Goal: Transaction & Acquisition: Purchase product/service

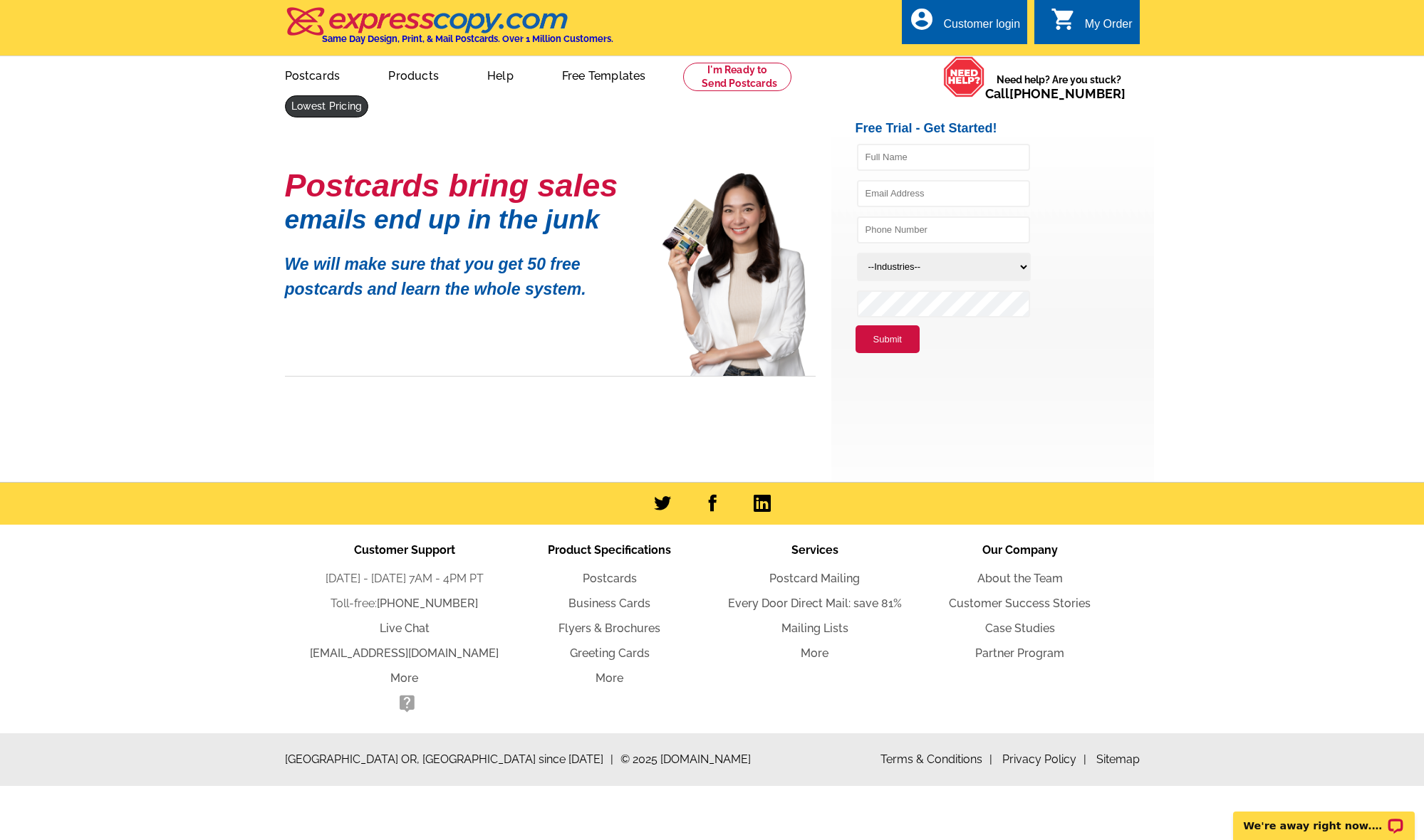
click at [369, 95] on link at bounding box center [327, 106] width 84 height 22
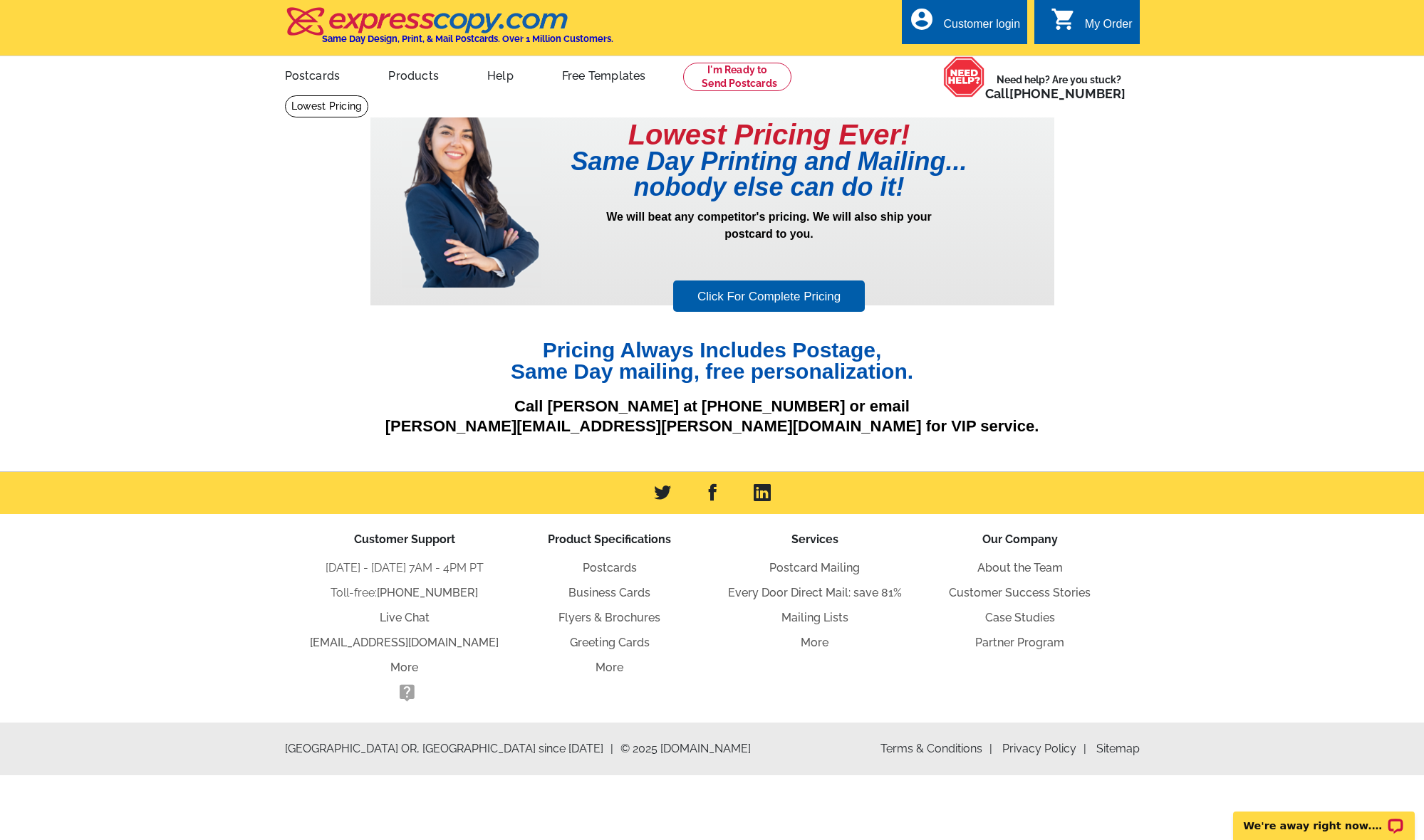
click at [742, 308] on link "Click For Complete Pricing" at bounding box center [768, 296] width 191 height 32
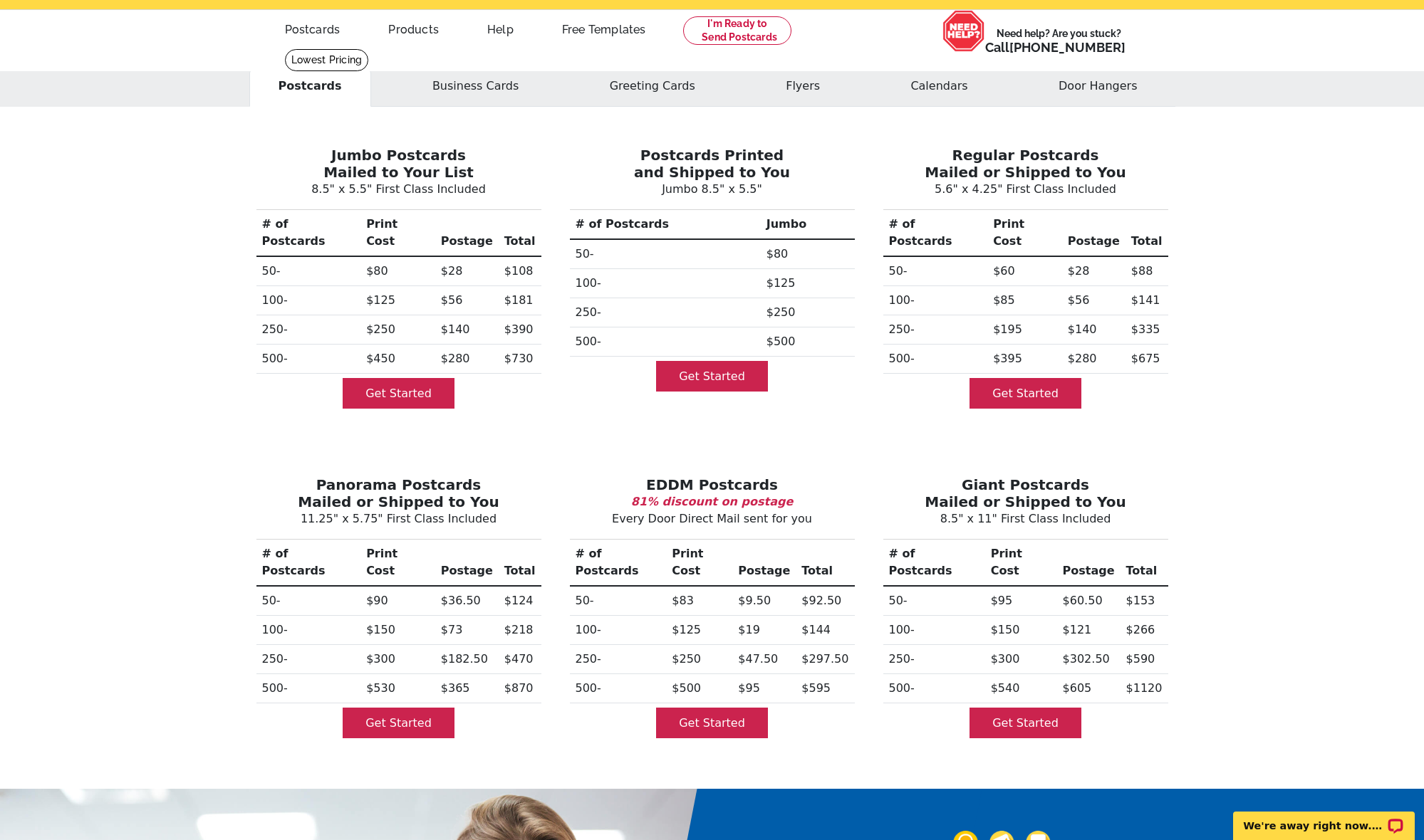
scroll to position [46, 0]
click at [779, 88] on button "Flyers" at bounding box center [802, 86] width 92 height 41
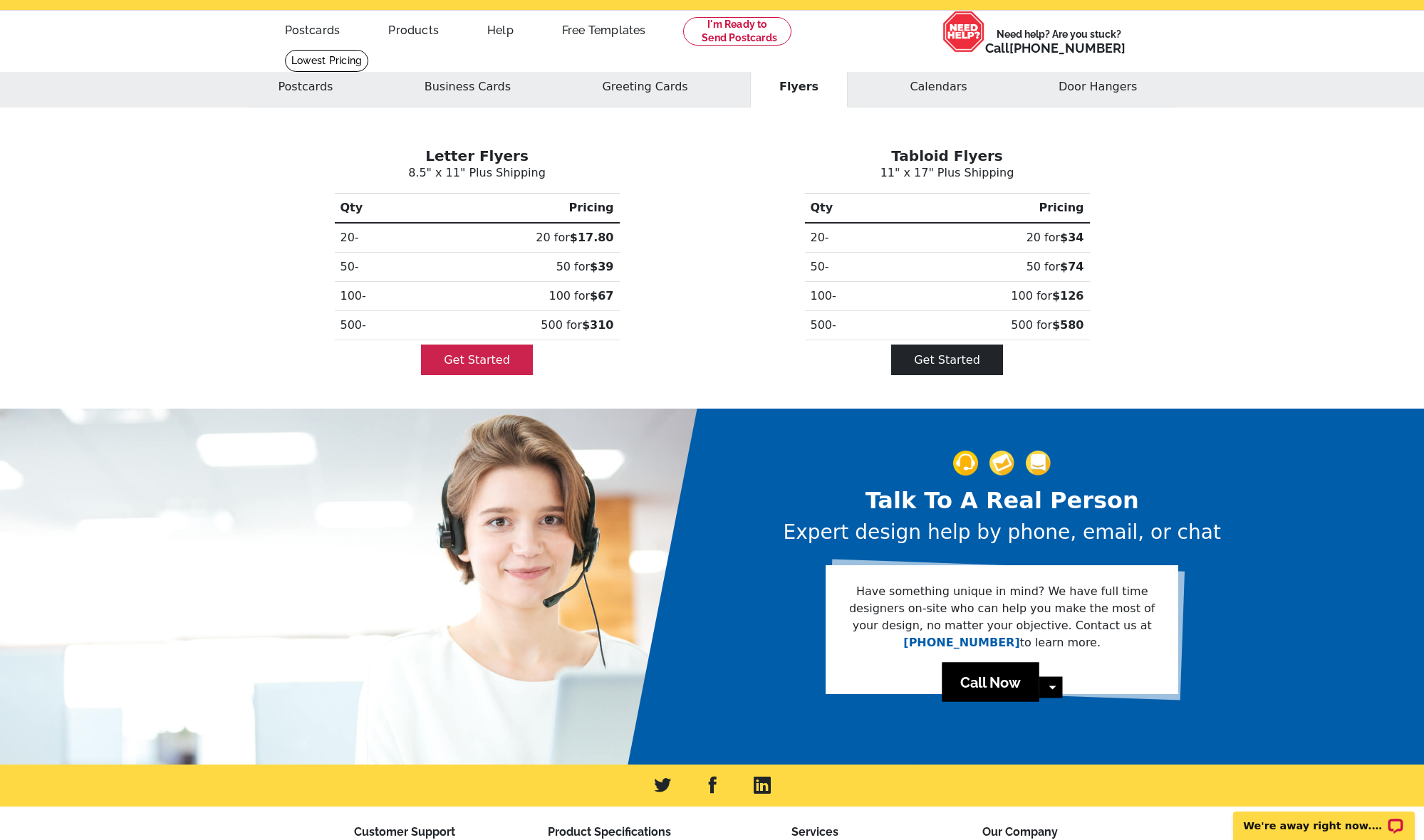
click at [958, 359] on link "Get Started" at bounding box center [947, 360] width 112 height 31
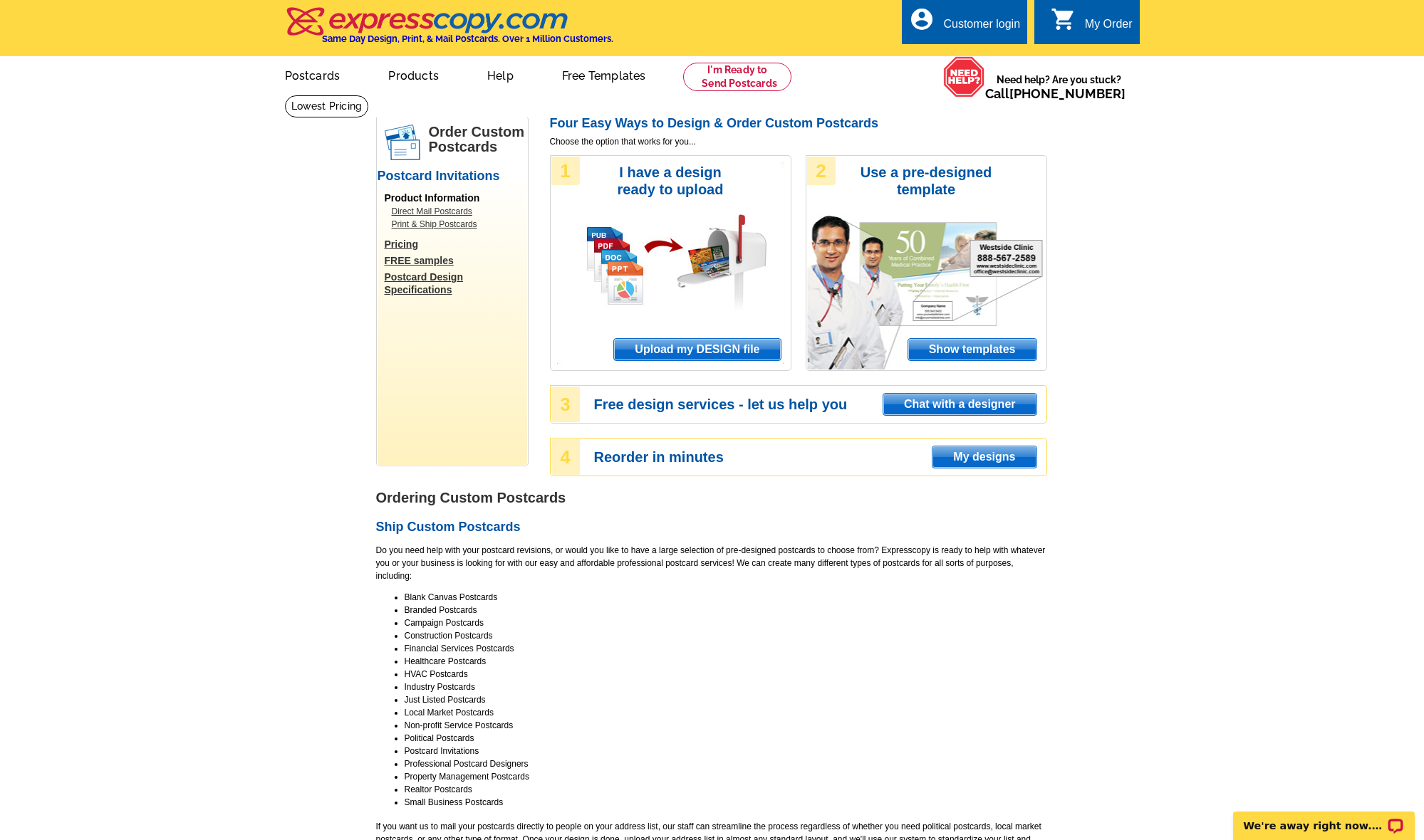
scroll to position [1, 0]
click at [702, 356] on span "Upload my DESIGN file" at bounding box center [696, 349] width 166 height 21
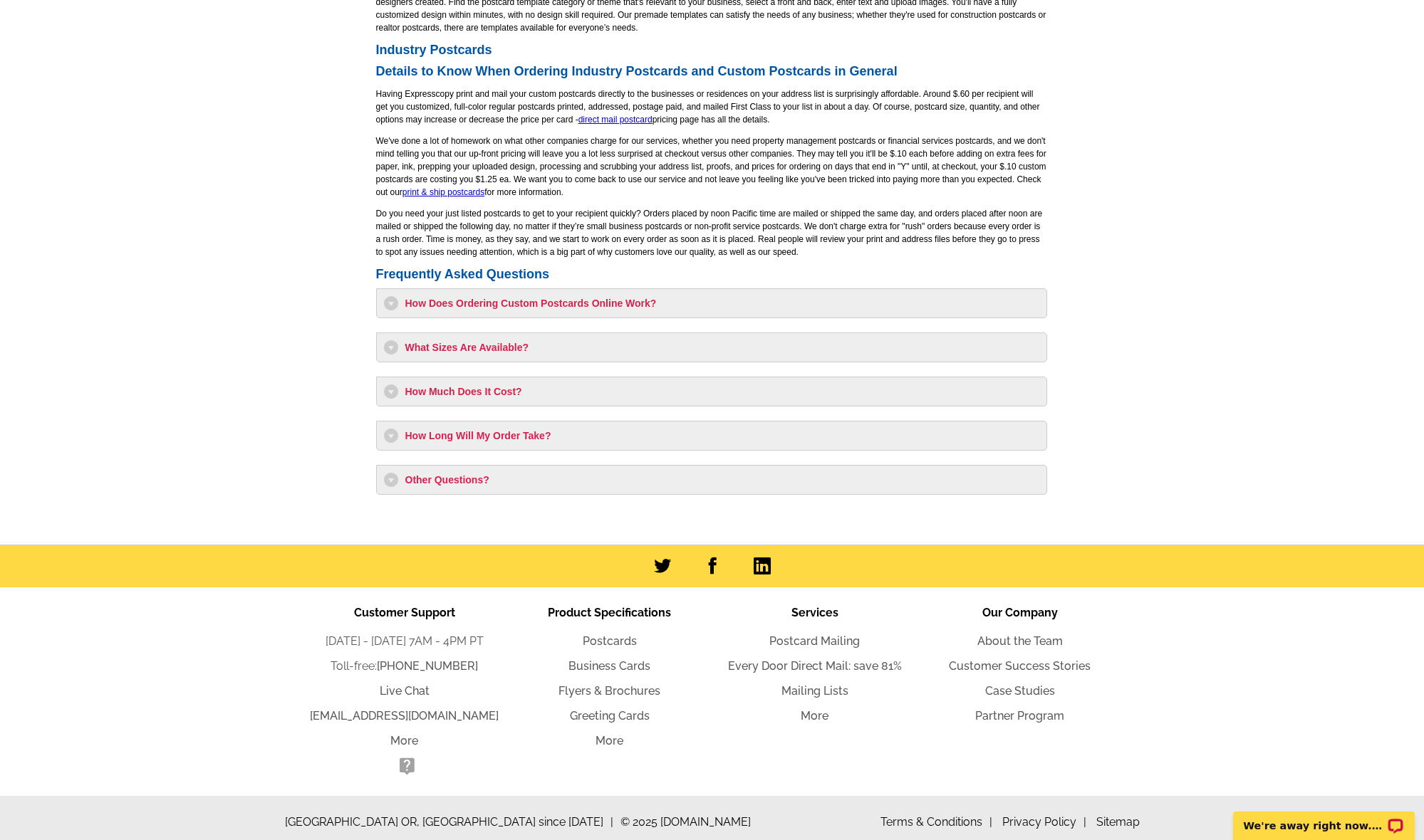
scroll to position [1035, 0]
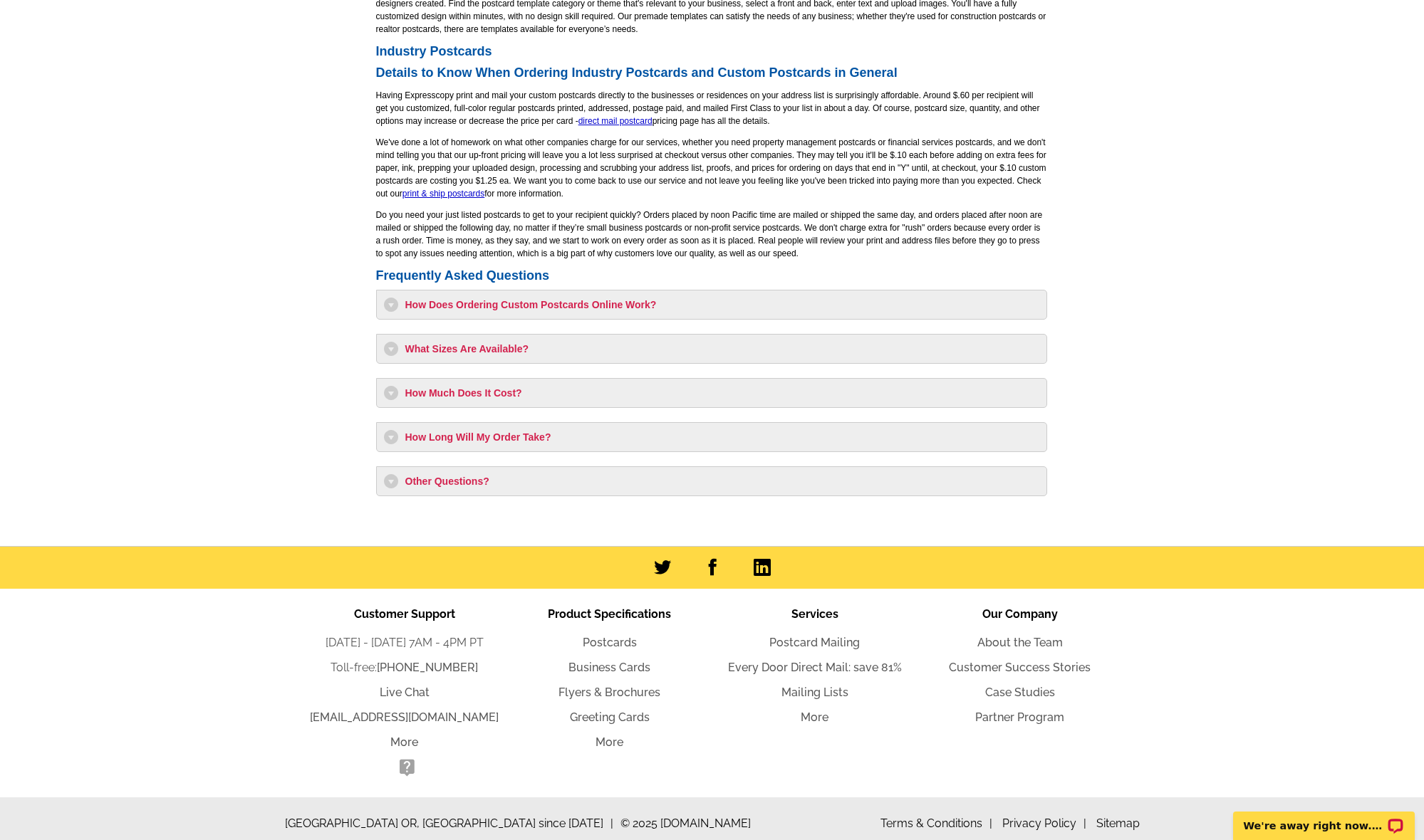
click at [512, 390] on h3 "How Much Does It Cost?" at bounding box center [712, 393] width 656 height 14
select select "1"
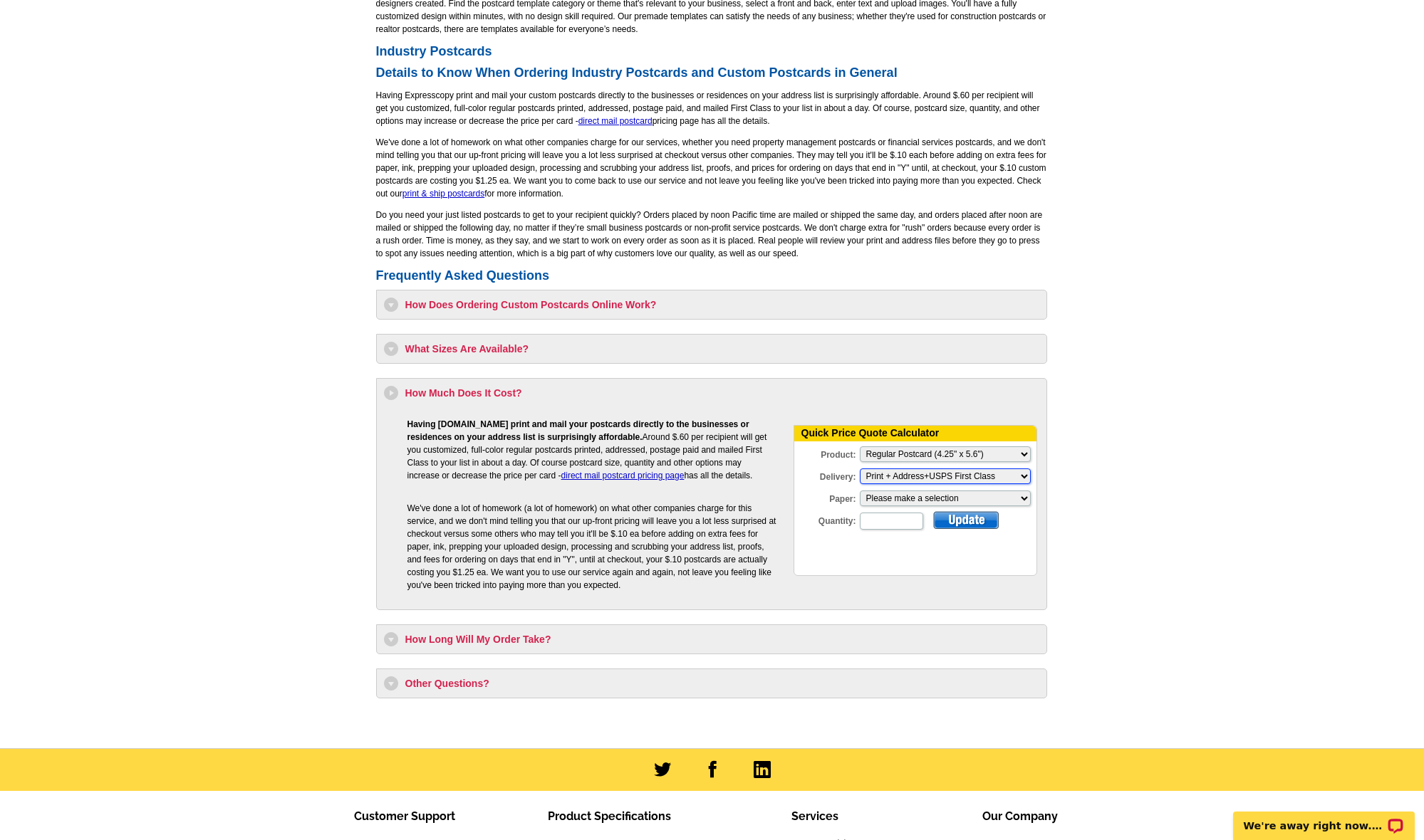
select select "3"
click at [897, 535] on input "Quantity:" at bounding box center [891, 543] width 64 height 17
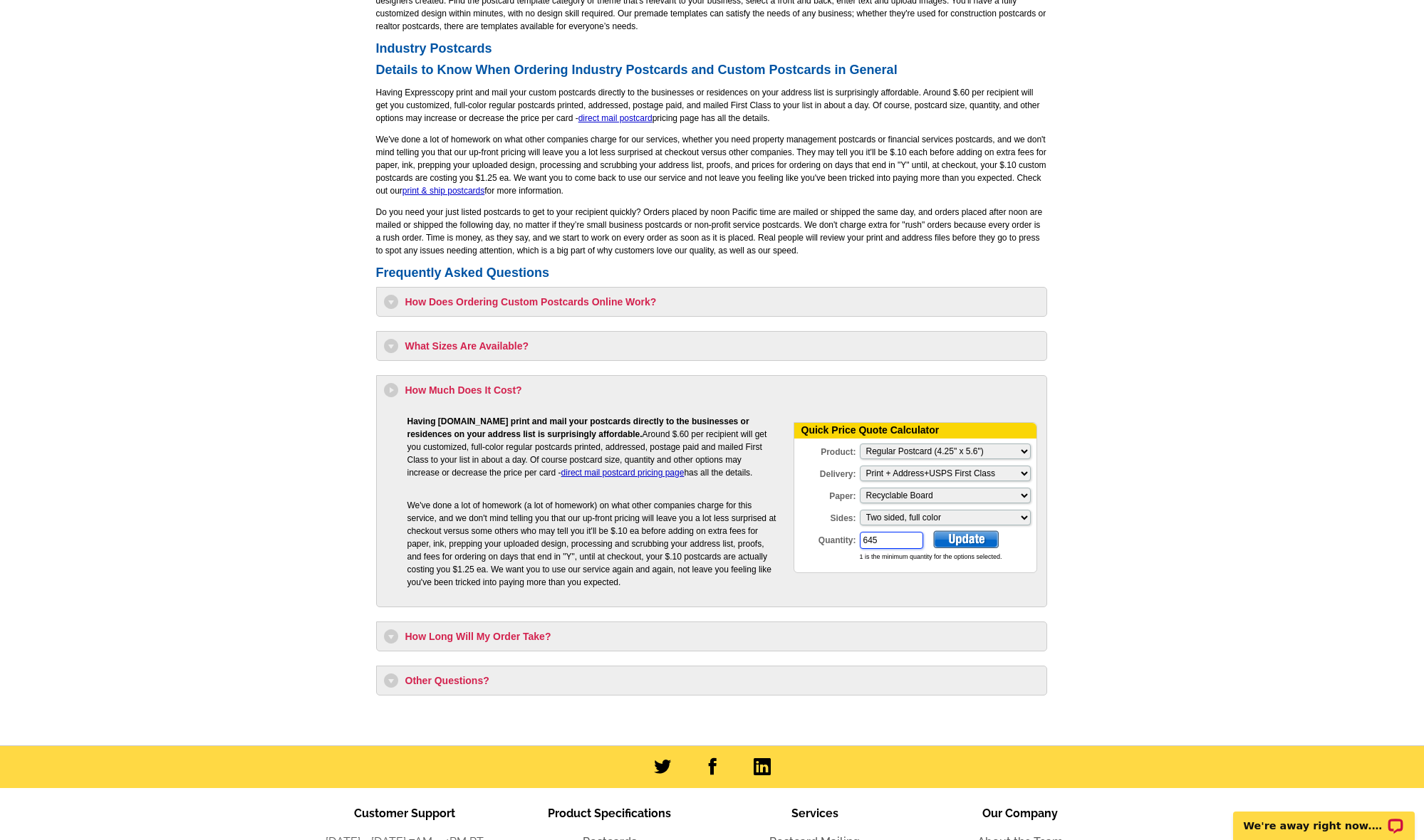
type input "645"
click at [986, 536] on div at bounding box center [966, 539] width 65 height 18
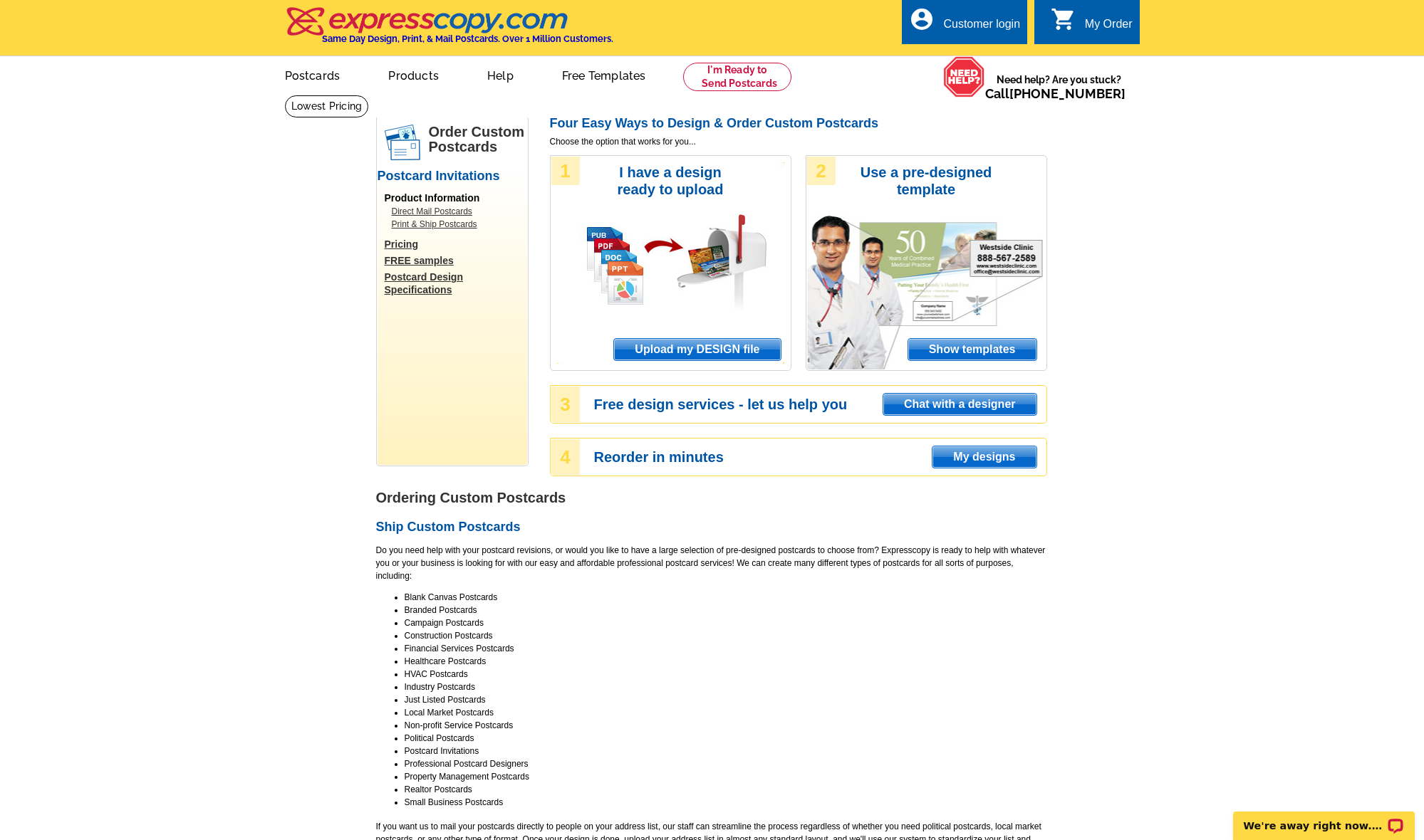
scroll to position [0, 0]
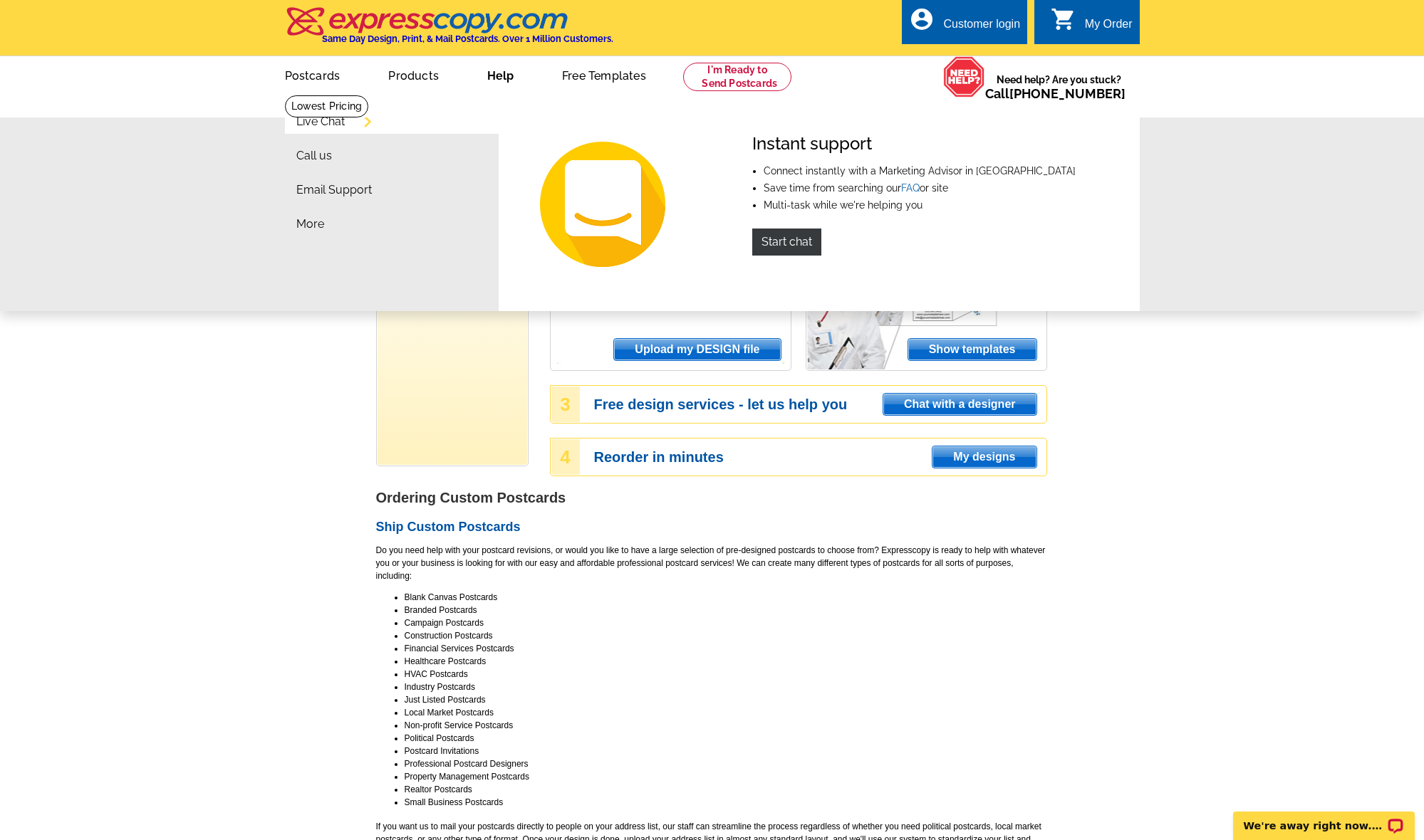
click at [504, 76] on link "Help" at bounding box center [500, 74] width 72 height 34
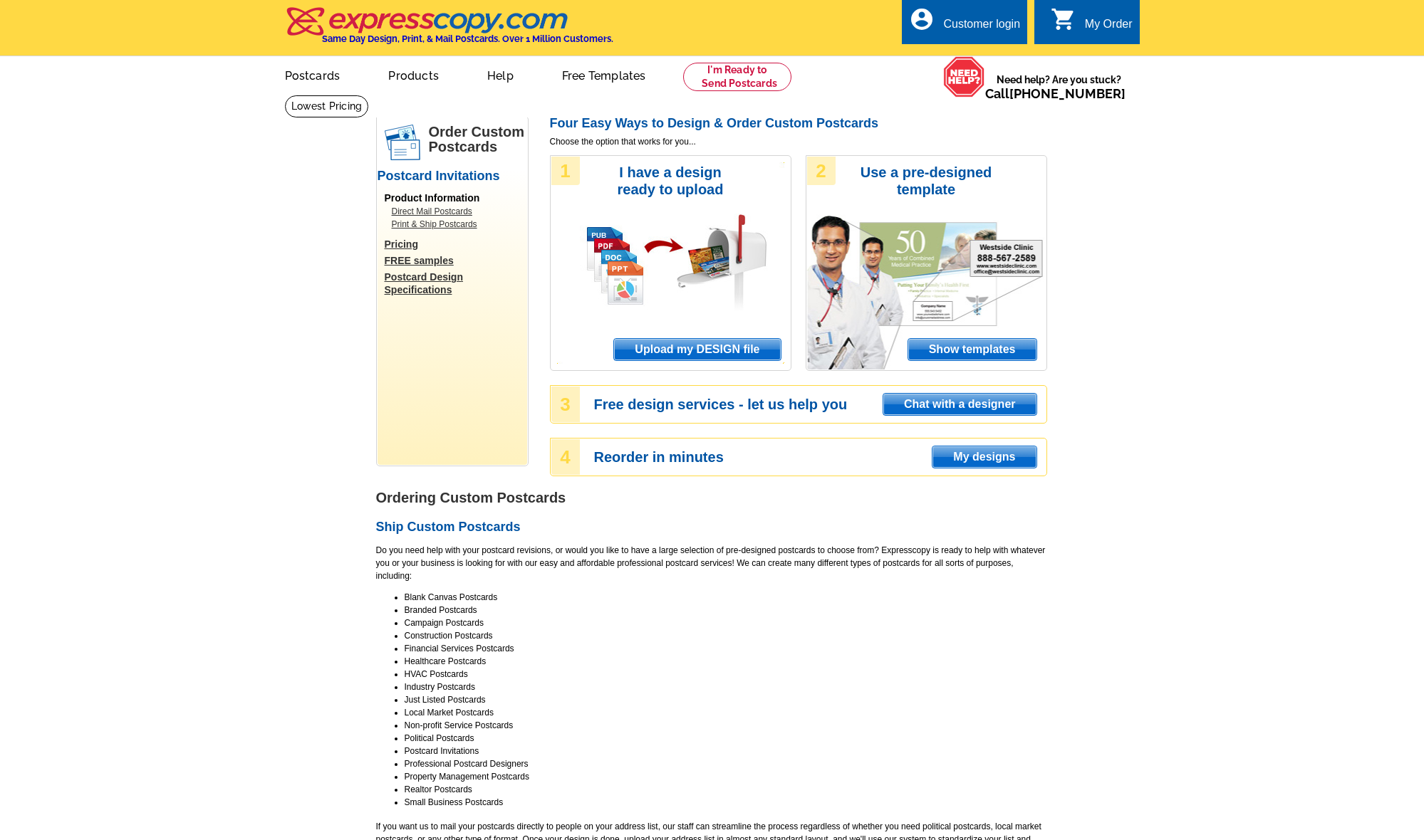
click at [498, 76] on link "Help" at bounding box center [500, 74] width 72 height 34
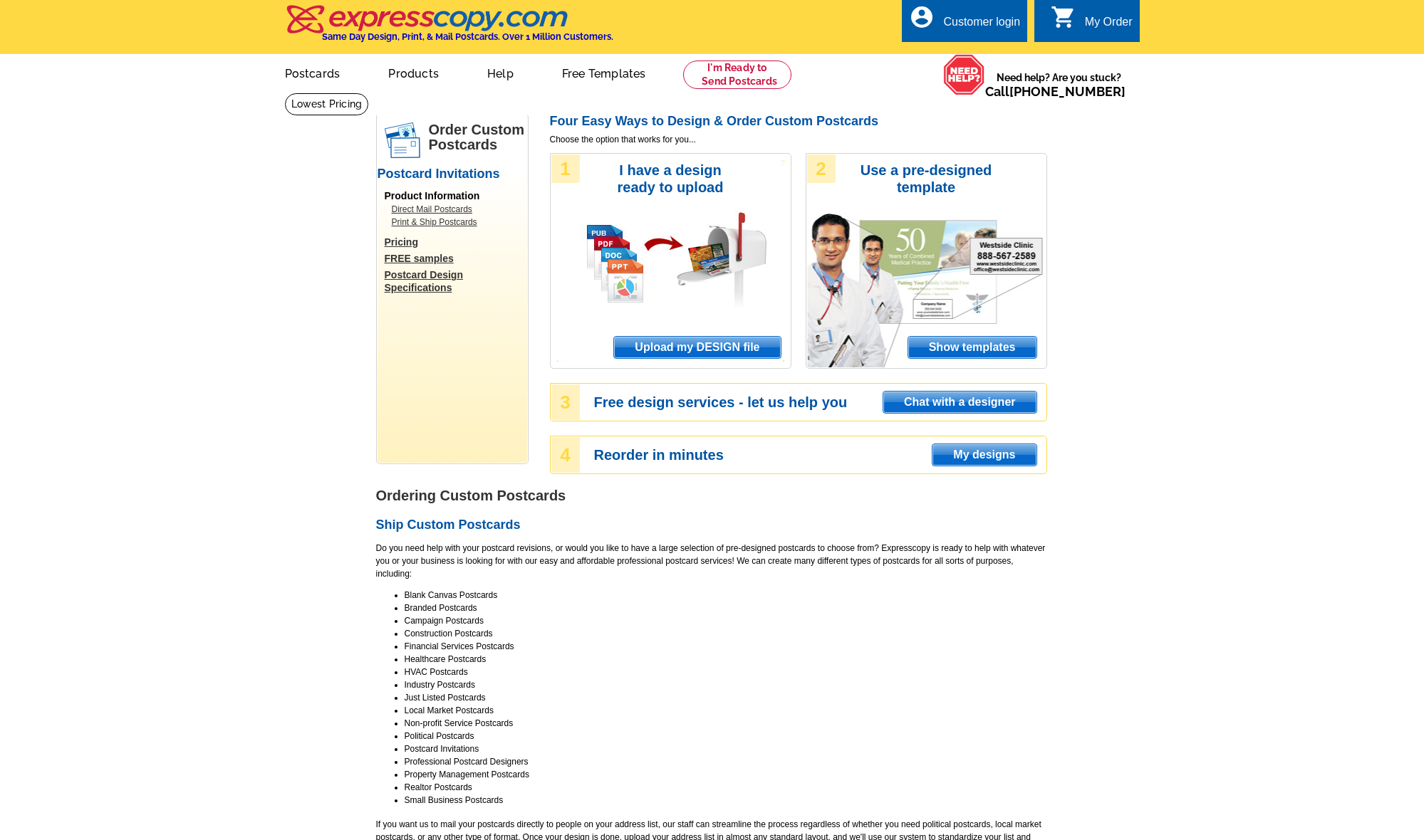
scroll to position [4, 0]
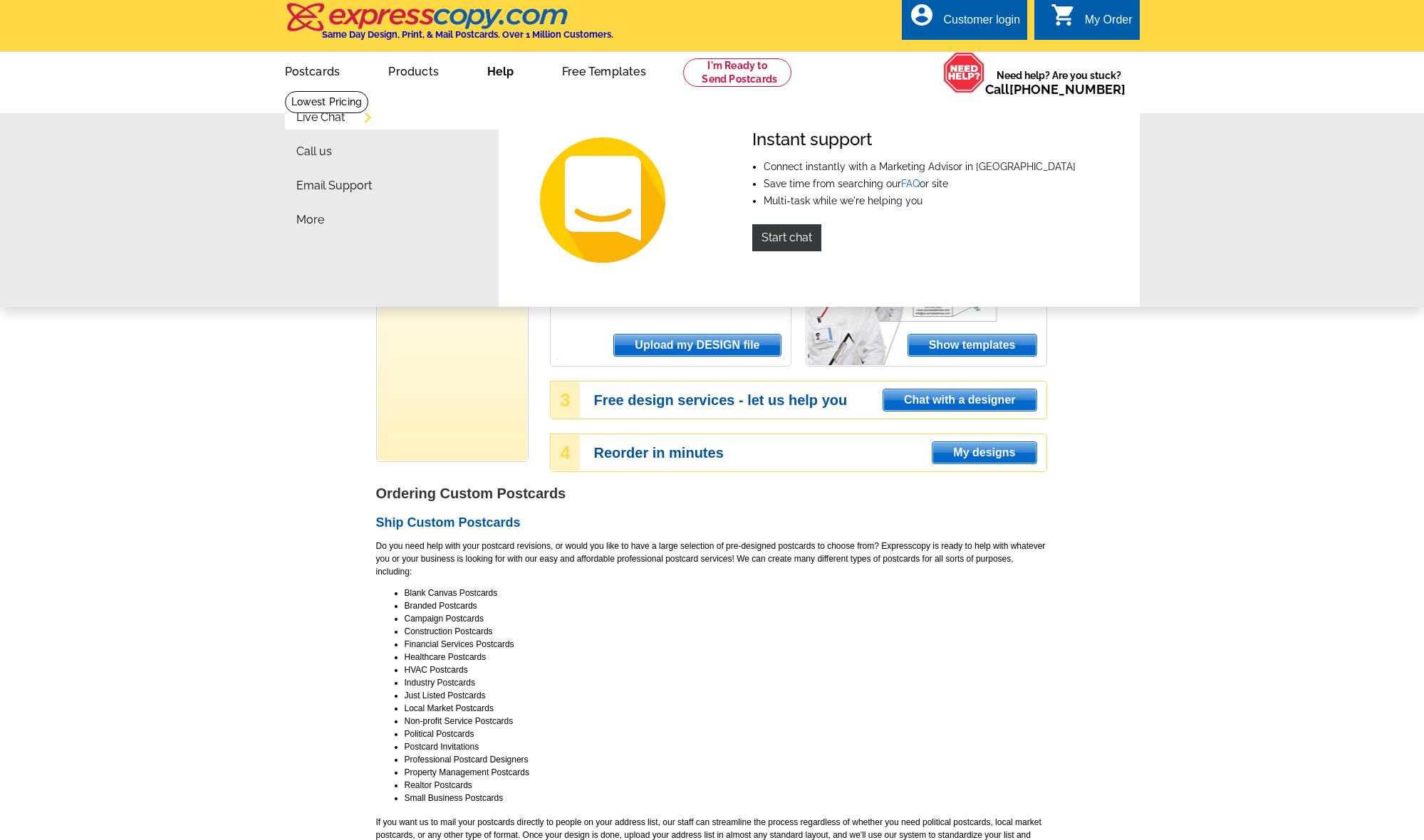
click at [330, 117] on link "Live Chat" at bounding box center [320, 117] width 49 height 11
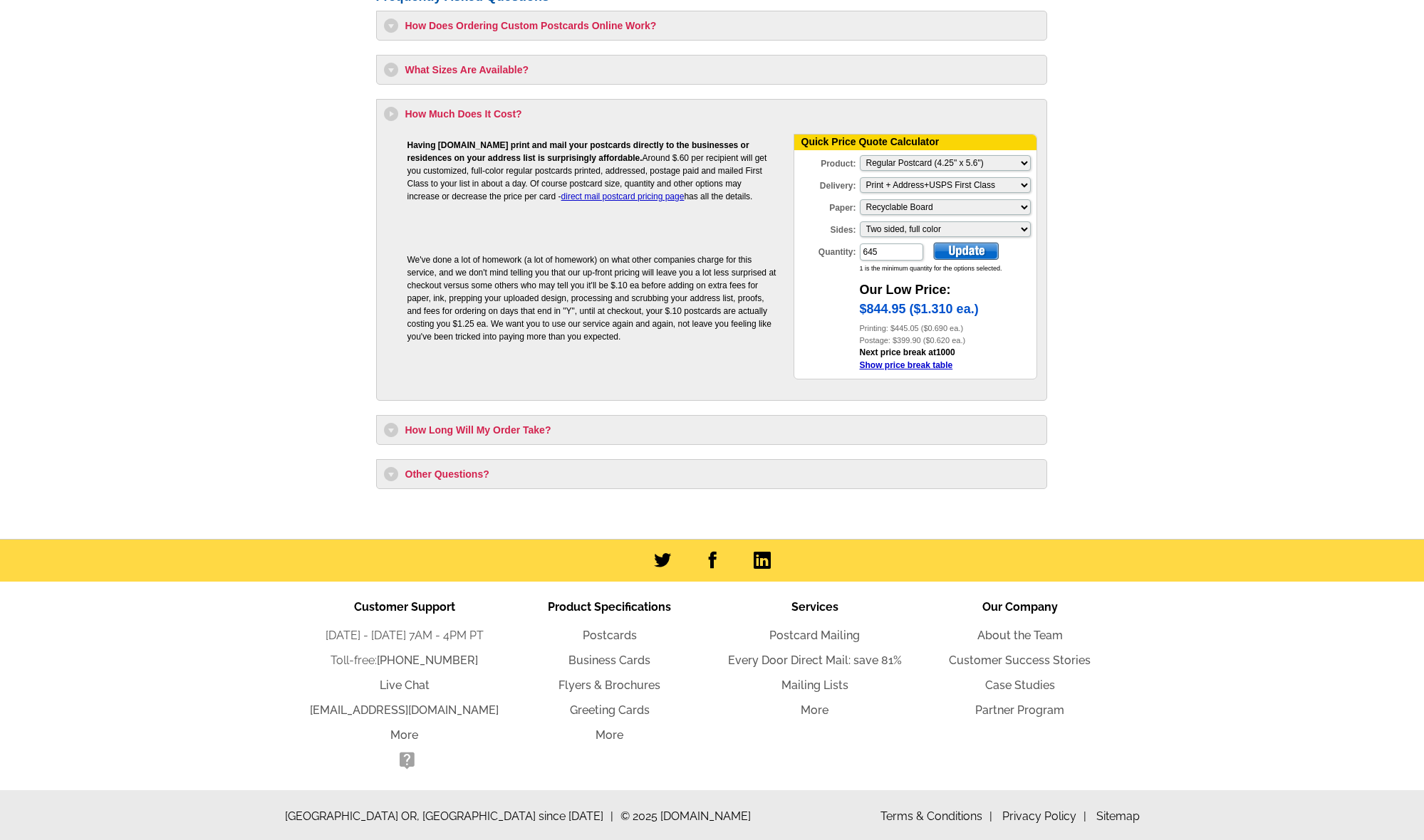
scroll to position [1313, 0]
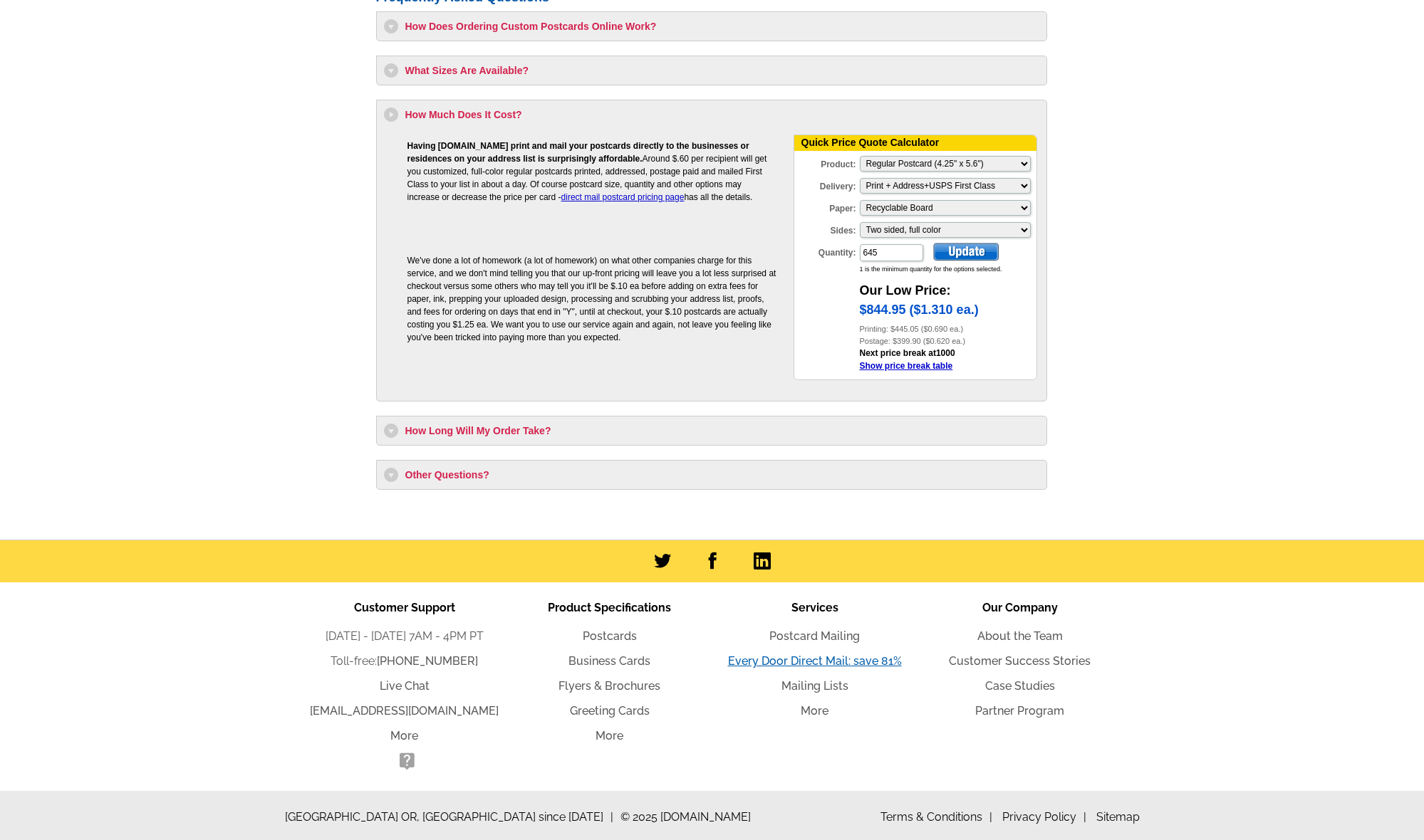
click at [809, 664] on link "Every Door Direct Mail: save 81%" at bounding box center [815, 662] width 174 height 14
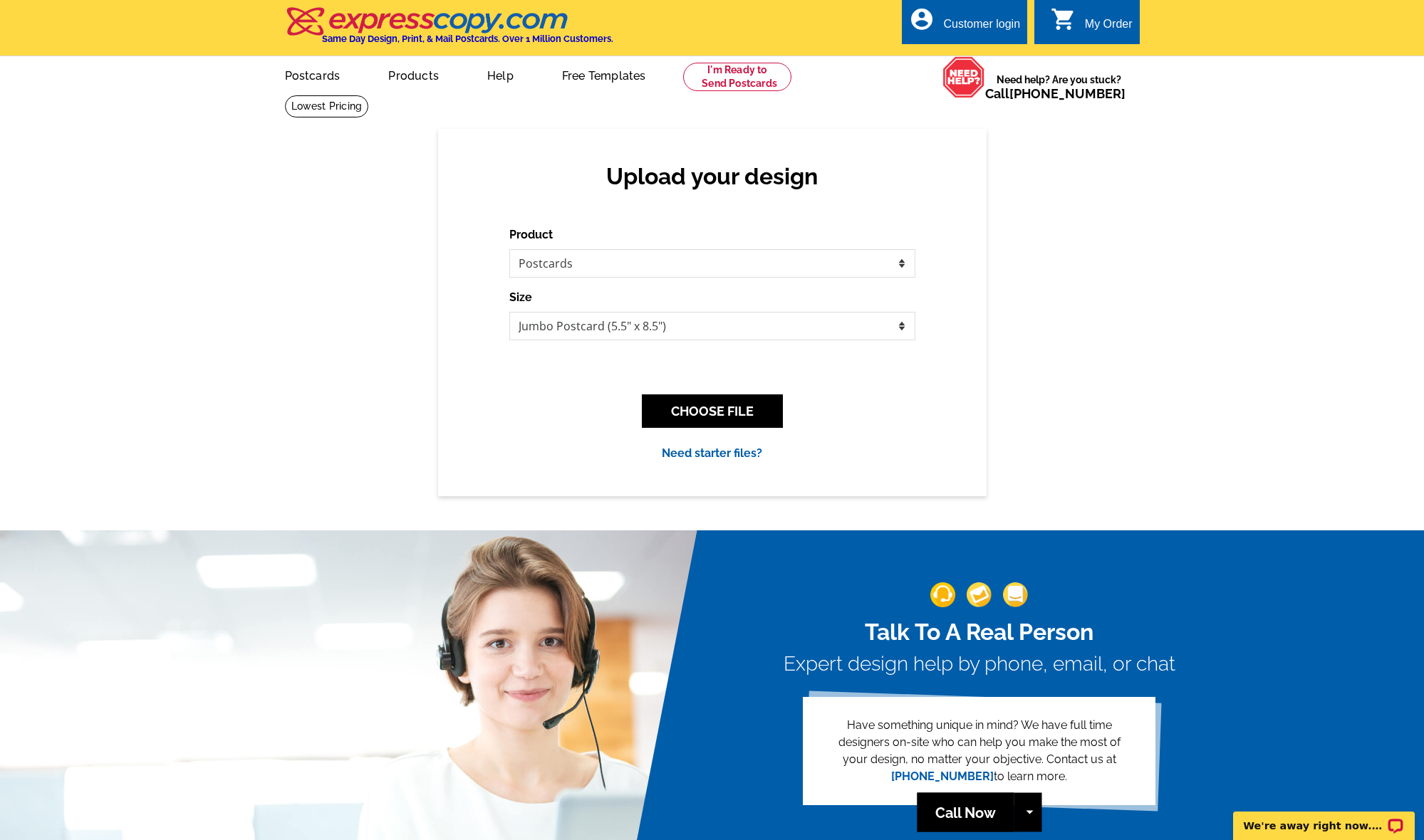
scroll to position [1, 0]
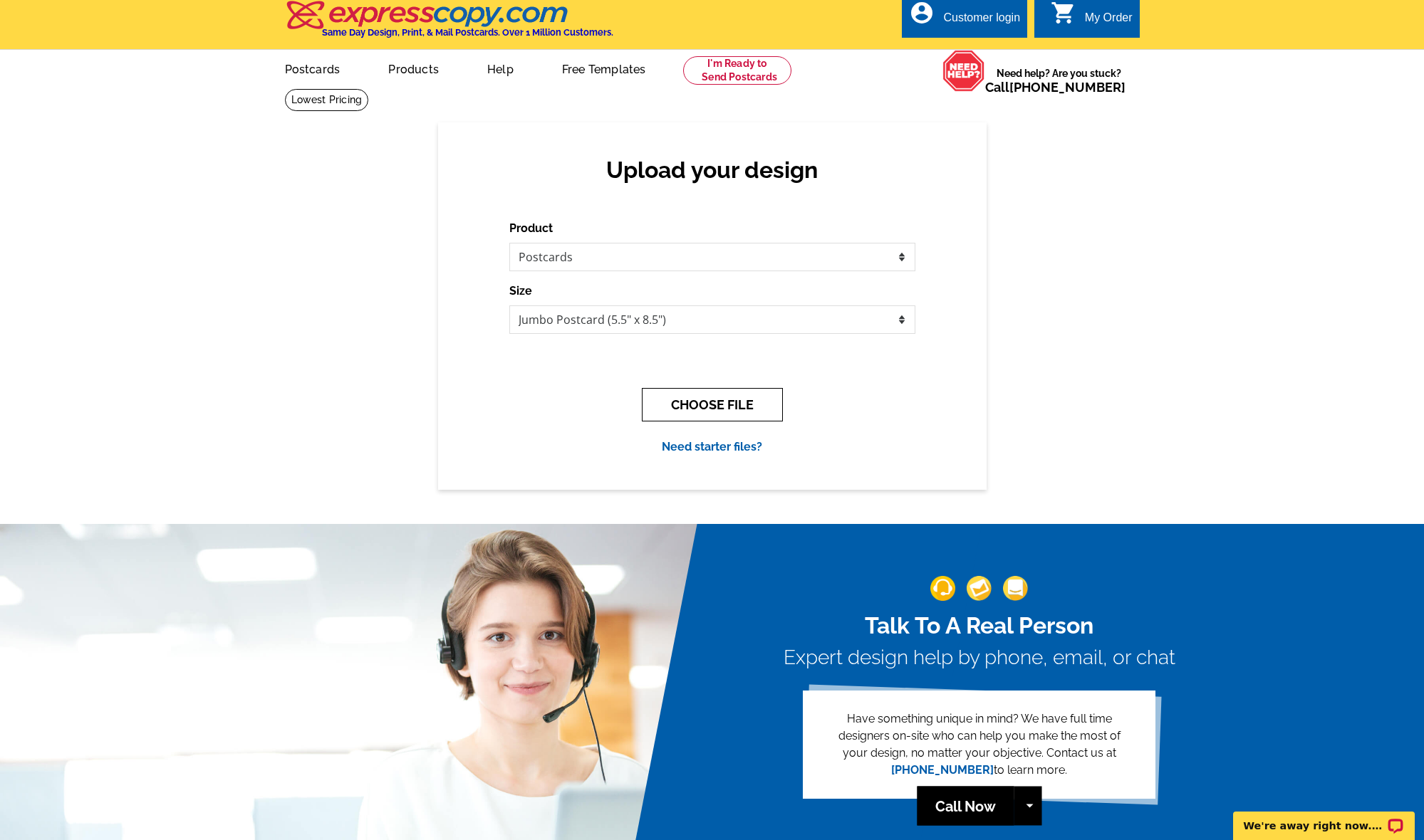
click at [726, 407] on button "CHOOSE FILE" at bounding box center [712, 404] width 141 height 34
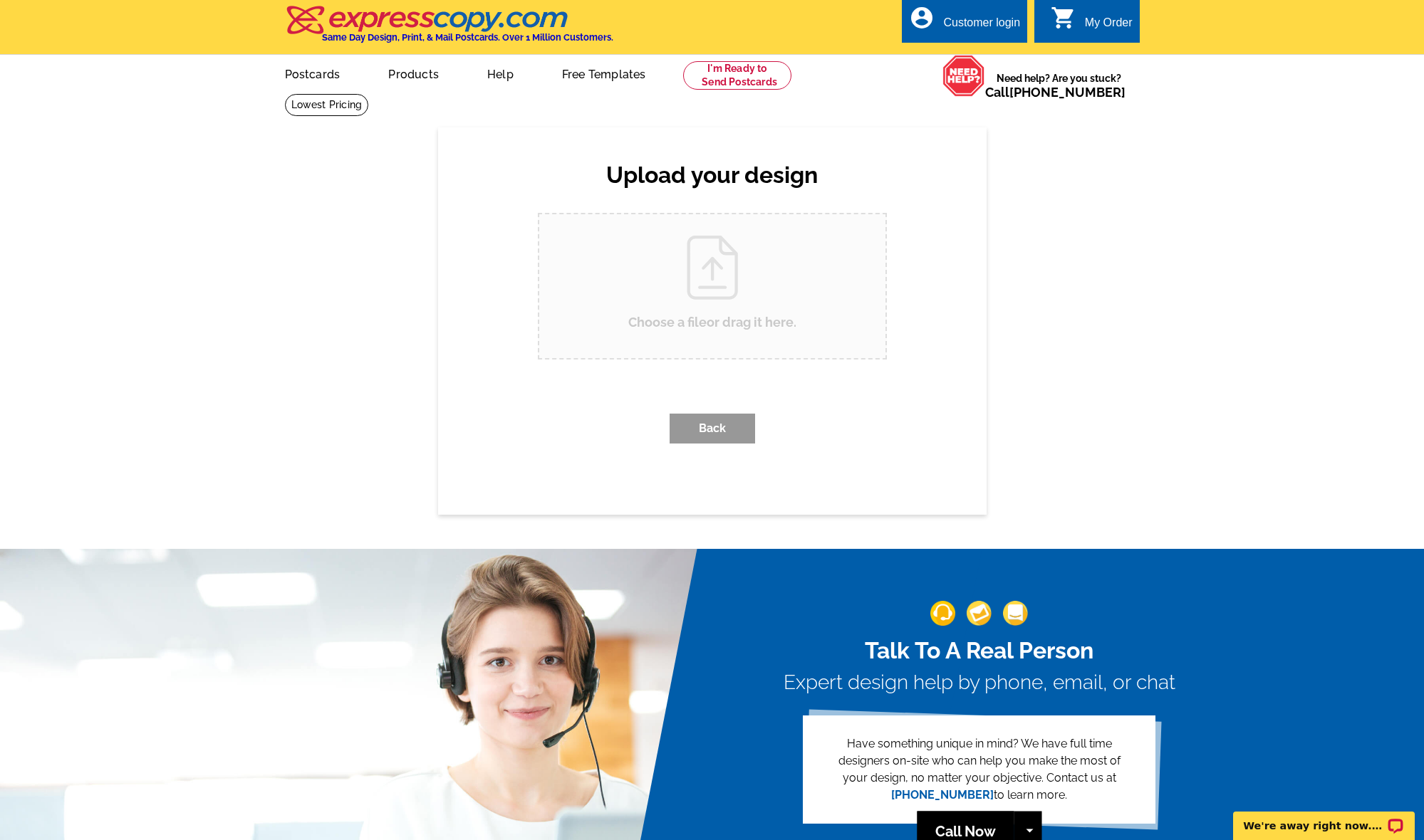
scroll to position [0, 0]
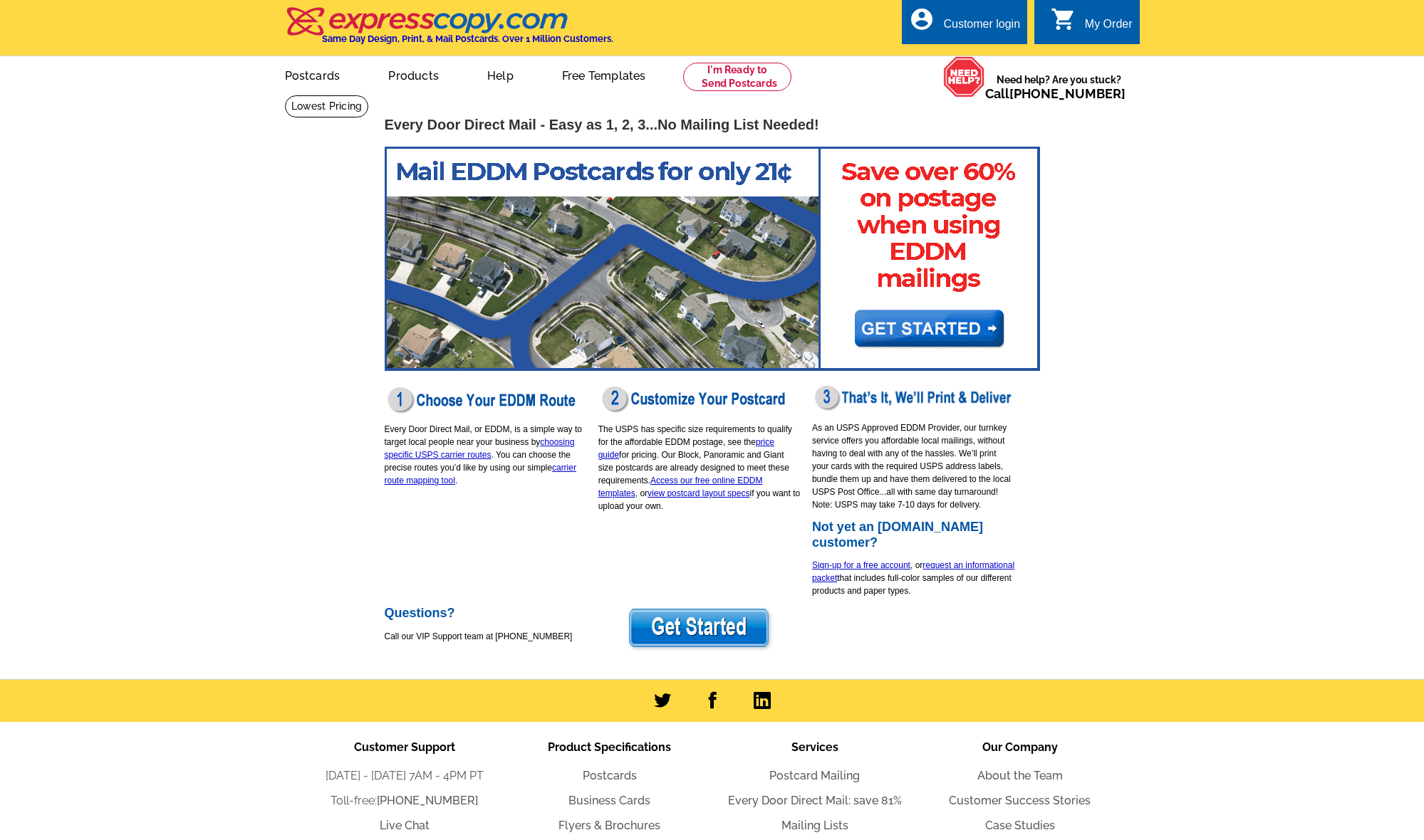
click at [718, 626] on img at bounding box center [700, 629] width 148 height 46
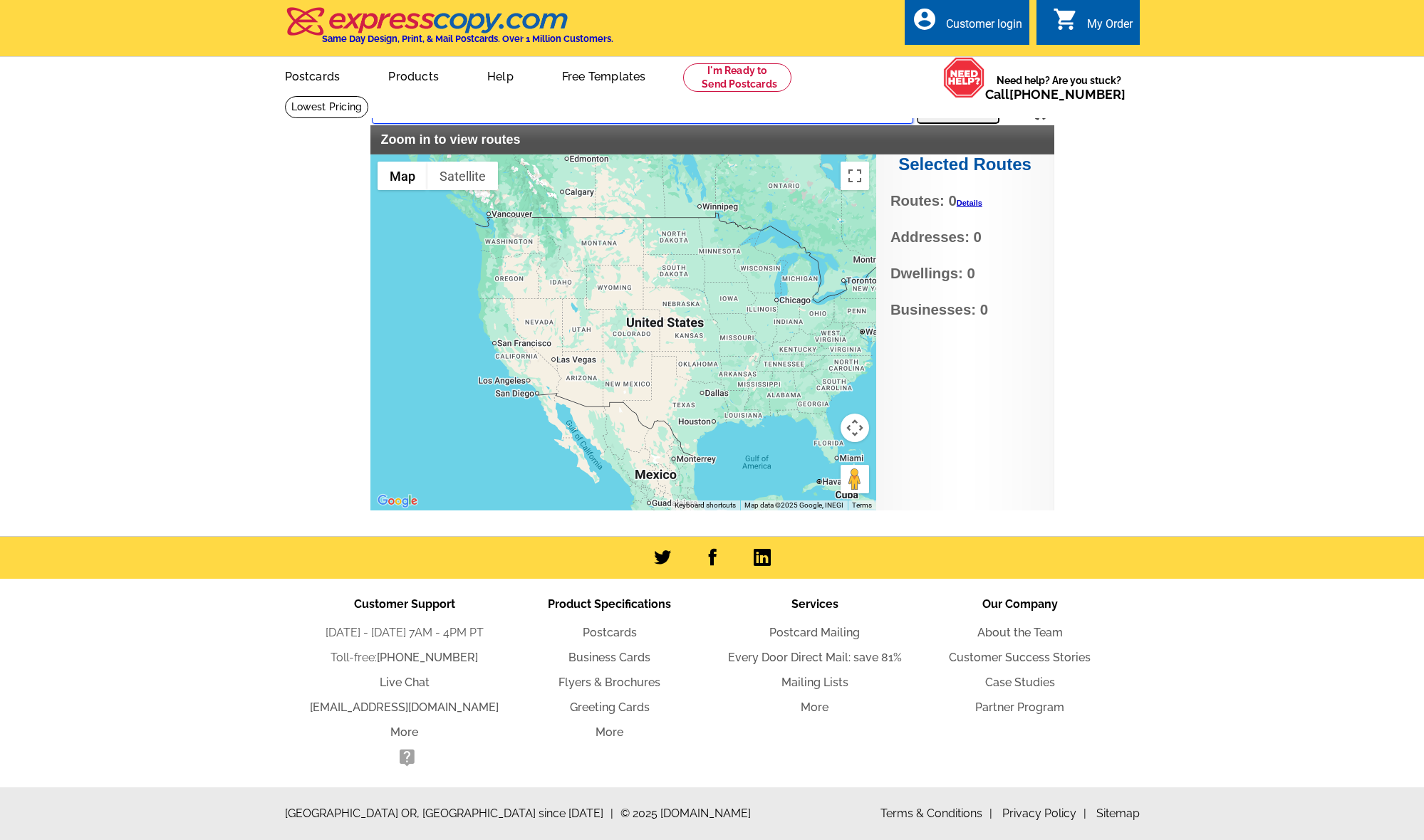
click at [653, 117] on input "text" at bounding box center [643, 111] width 542 height 26
type input "77019"
click at [972, 117] on button "Search" at bounding box center [958, 110] width 83 height 28
click at [966, 117] on button "Search" at bounding box center [958, 110] width 83 height 28
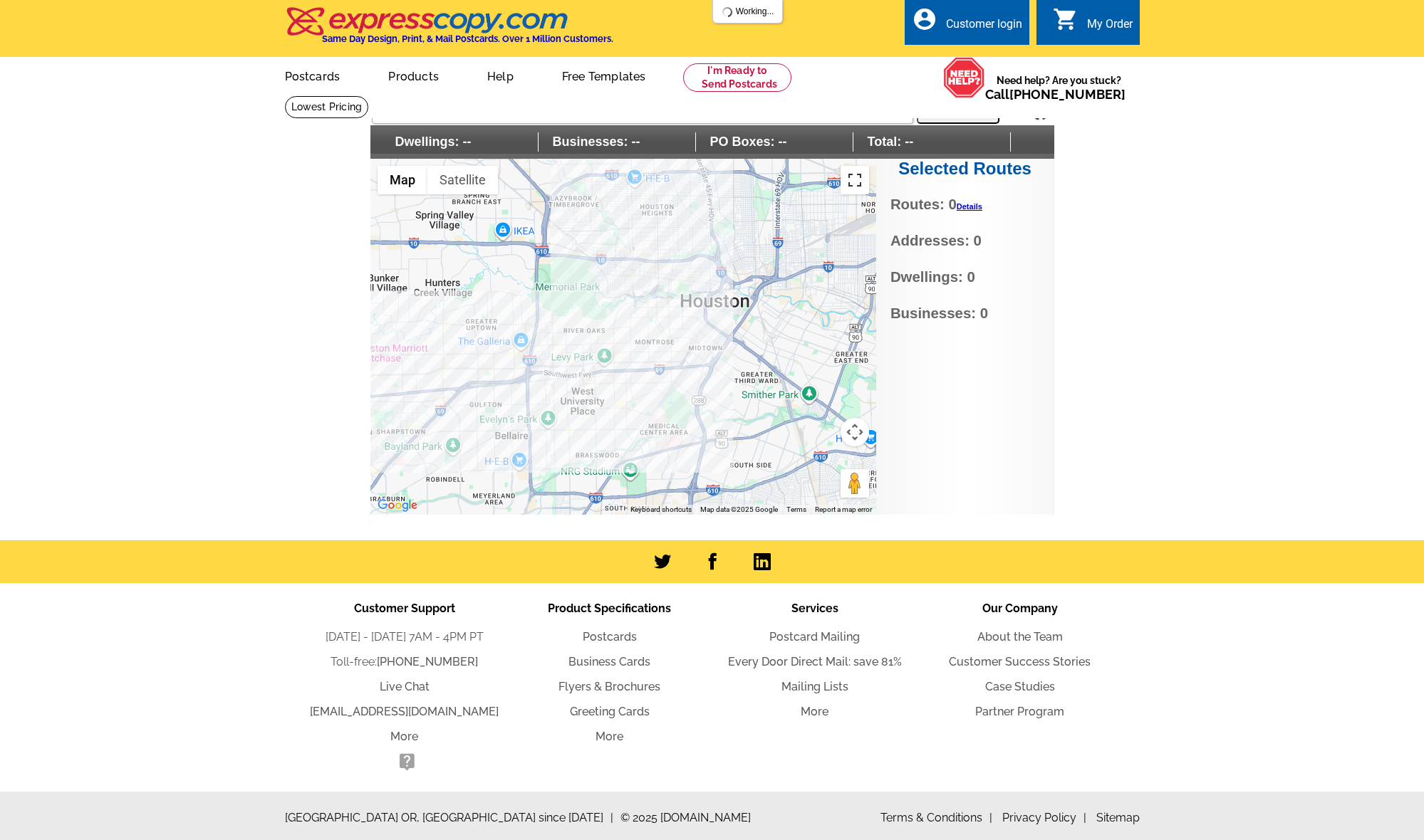
drag, startPoint x: 834, startPoint y: 176, endPoint x: 858, endPoint y: 188, distance: 26.8
click at [837, 178] on div at bounding box center [623, 337] width 506 height 356
click at [855, 184] on button "Toggle fullscreen view" at bounding box center [855, 180] width 29 height 28
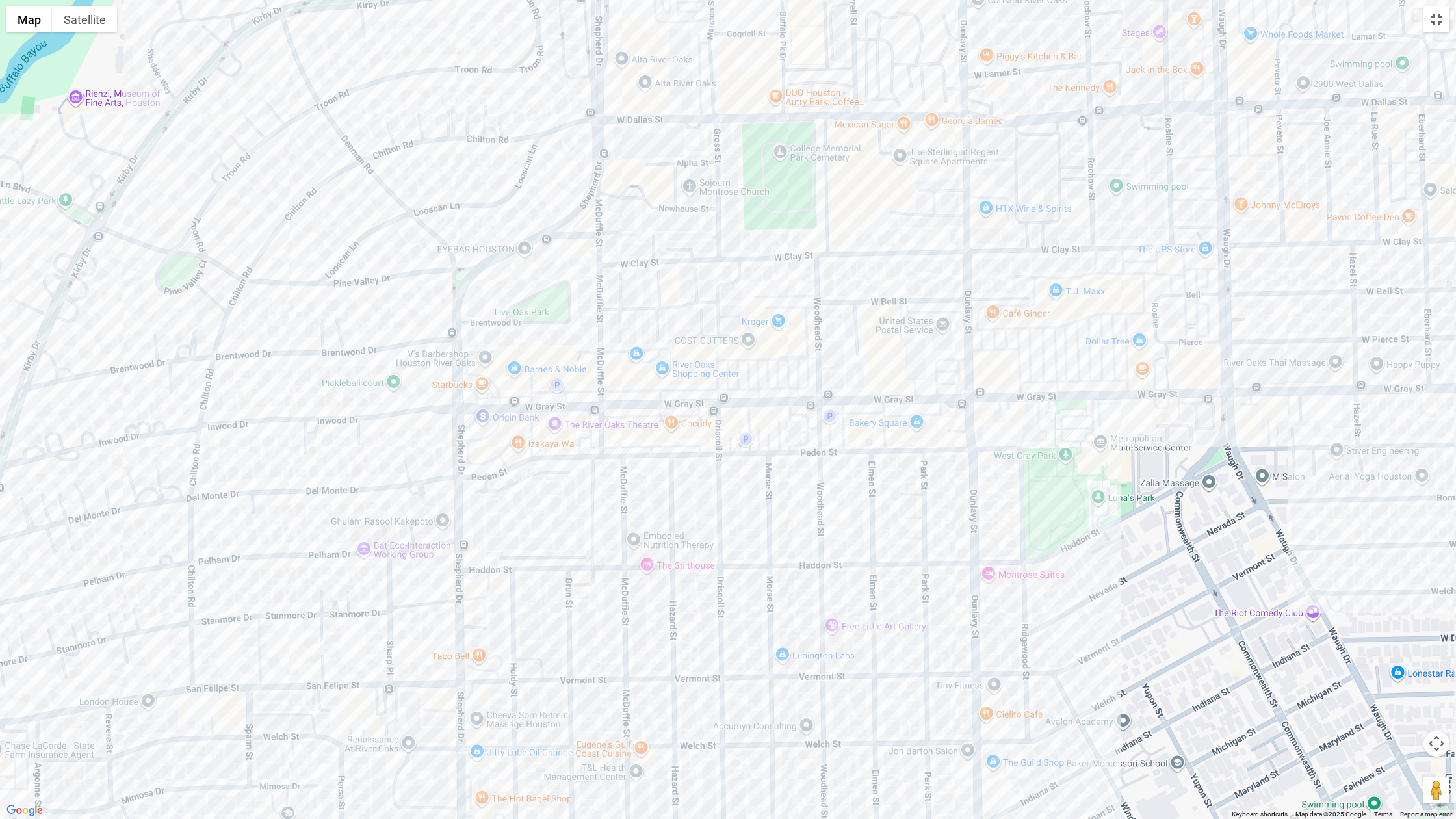
drag, startPoint x: 527, startPoint y: 527, endPoint x: 978, endPoint y: 206, distance: 553.6
click at [978, 206] on div at bounding box center [728, 410] width 1456 height 819
click at [433, 234] on div at bounding box center [728, 410] width 1456 height 819
click at [322, 284] on div at bounding box center [728, 410] width 1456 height 819
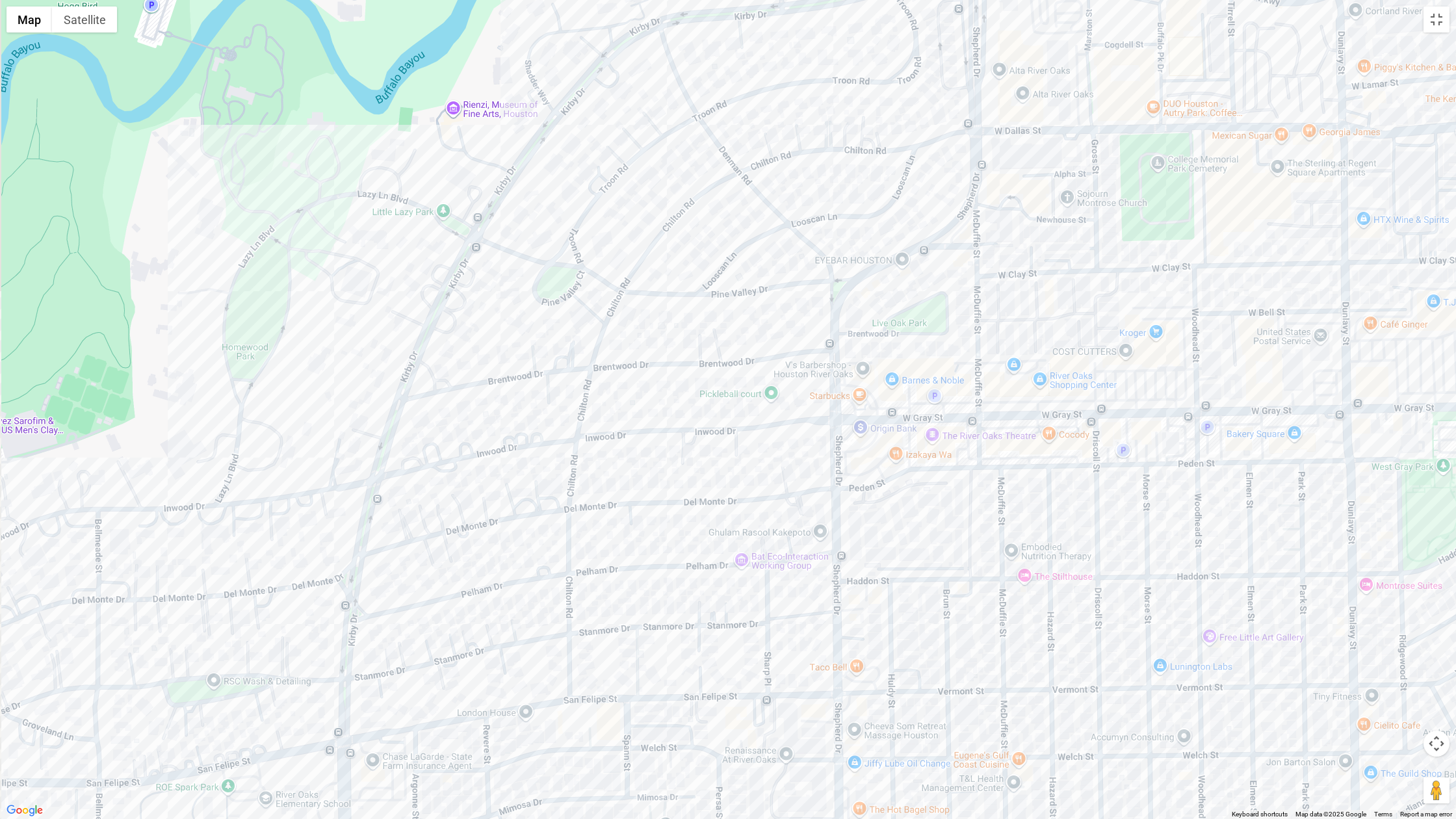
drag, startPoint x: 311, startPoint y: 229, endPoint x: 683, endPoint y: 240, distance: 372.2
click at [683, 240] on div at bounding box center [728, 410] width 1456 height 819
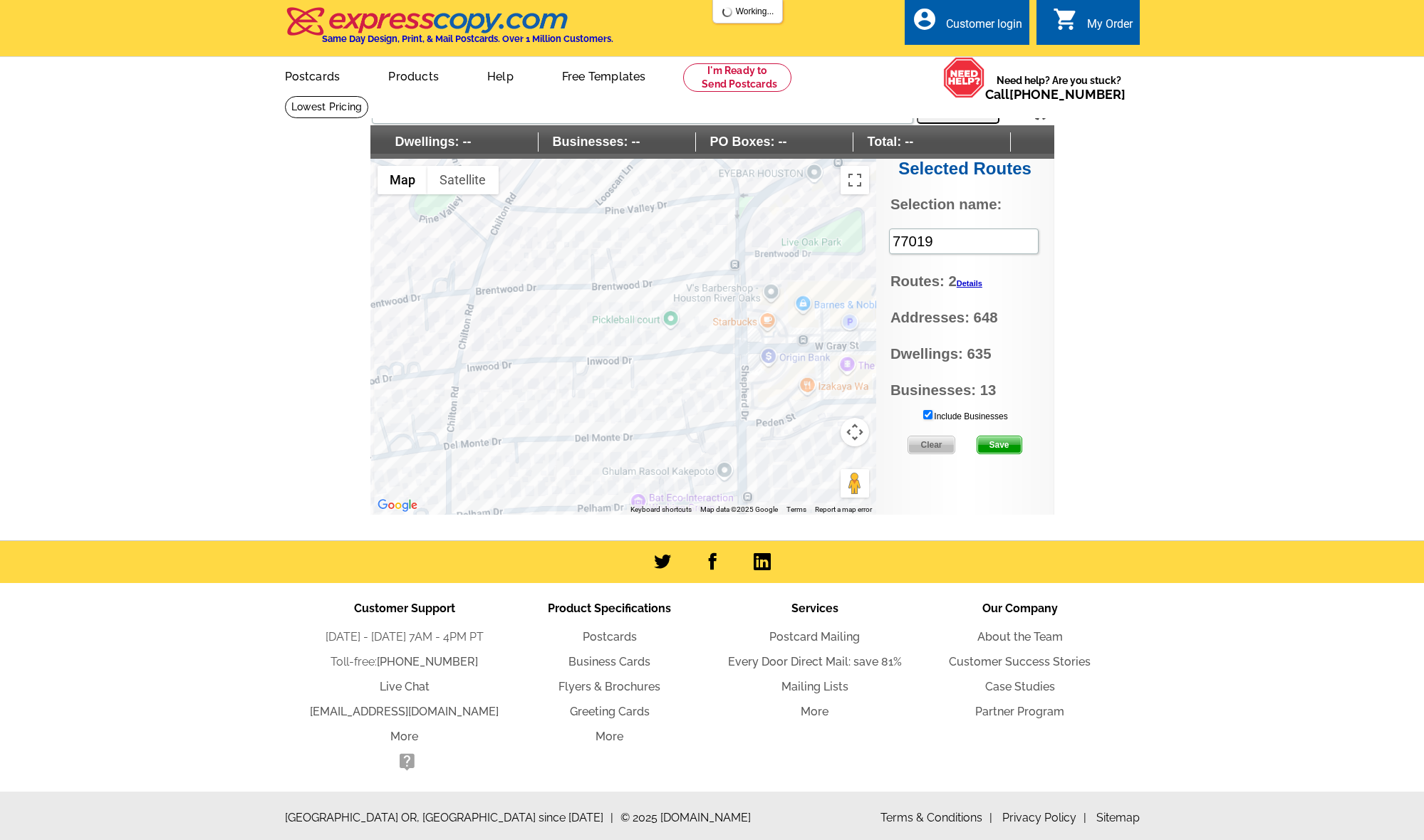
scroll to position [-1, 0]
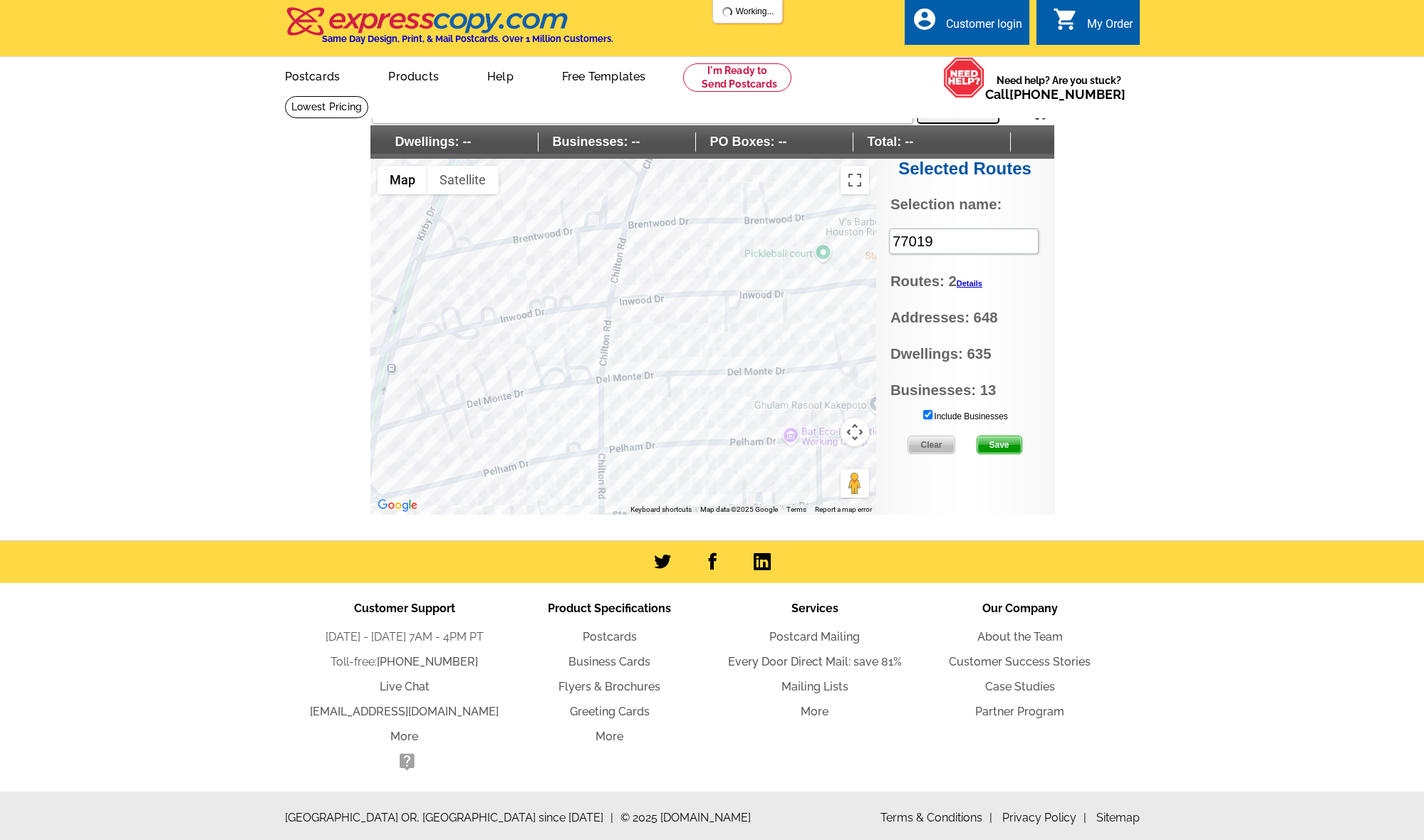
drag, startPoint x: 707, startPoint y: 364, endPoint x: 926, endPoint y: 281, distance: 234.2
click at [926, 281] on div "Settings Display PO Boxes 77019 Search Dwellings: -- Businesses: -- PO Boxes: -…" at bounding box center [712, 304] width 683 height 419
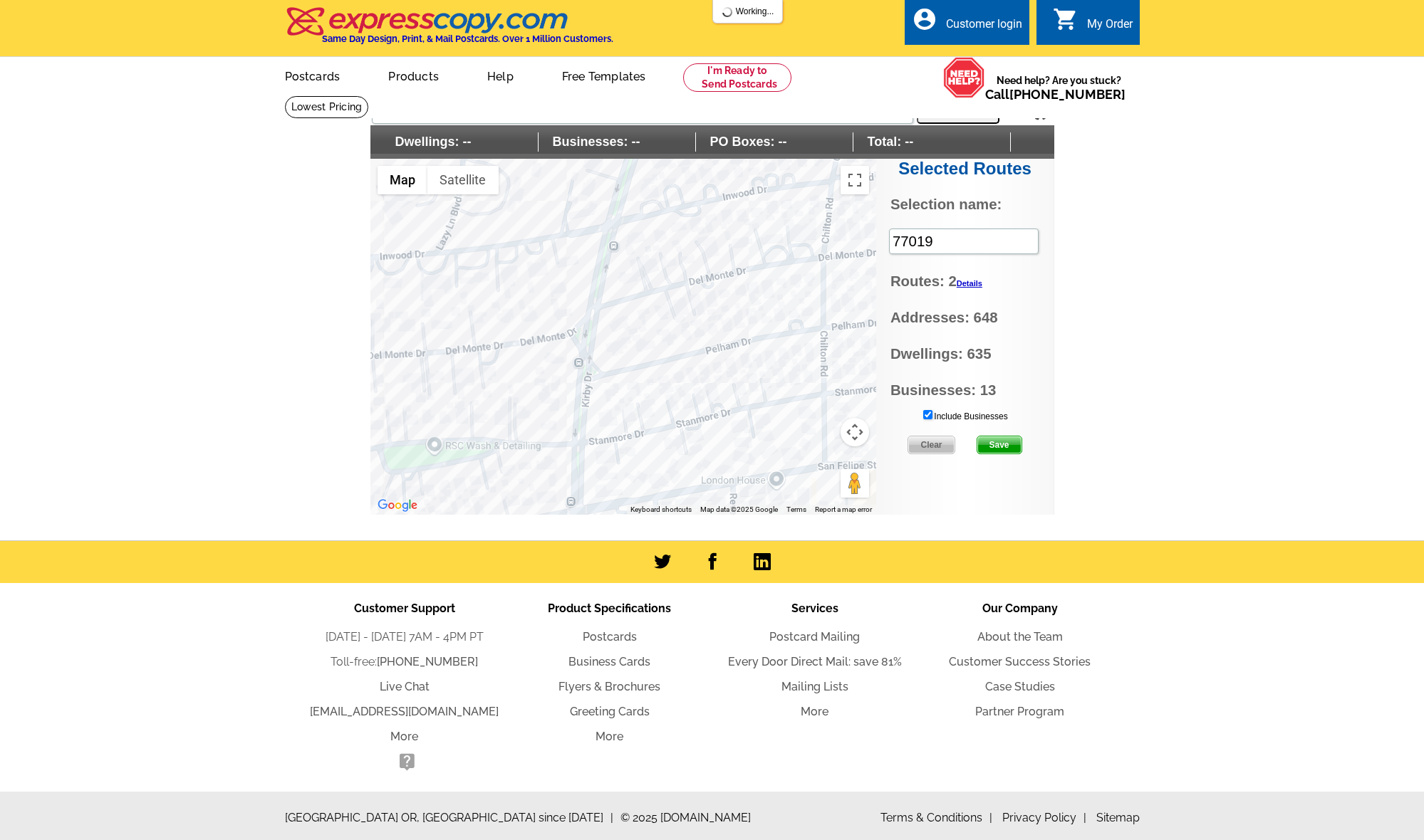
drag, startPoint x: 687, startPoint y: 336, endPoint x: 788, endPoint y: 266, distance: 122.9
click at [819, 243] on div at bounding box center [623, 337] width 506 height 356
drag, startPoint x: 762, startPoint y: 326, endPoint x: 850, endPoint y: 304, distance: 90.7
click at [850, 304] on div at bounding box center [623, 337] width 506 height 356
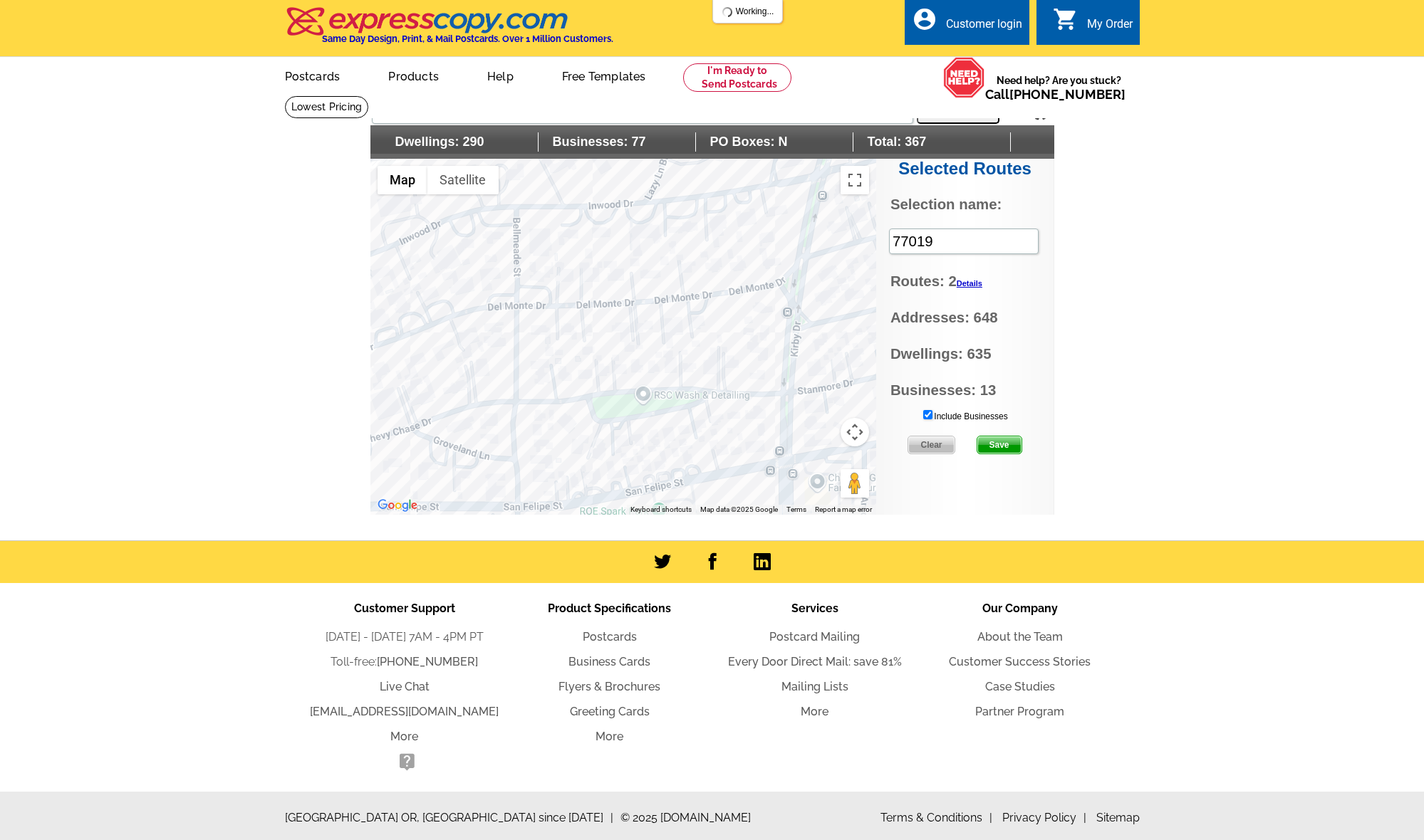
click at [660, 298] on div at bounding box center [623, 337] width 506 height 356
click at [1002, 442] on span "Save" at bounding box center [999, 445] width 44 height 17
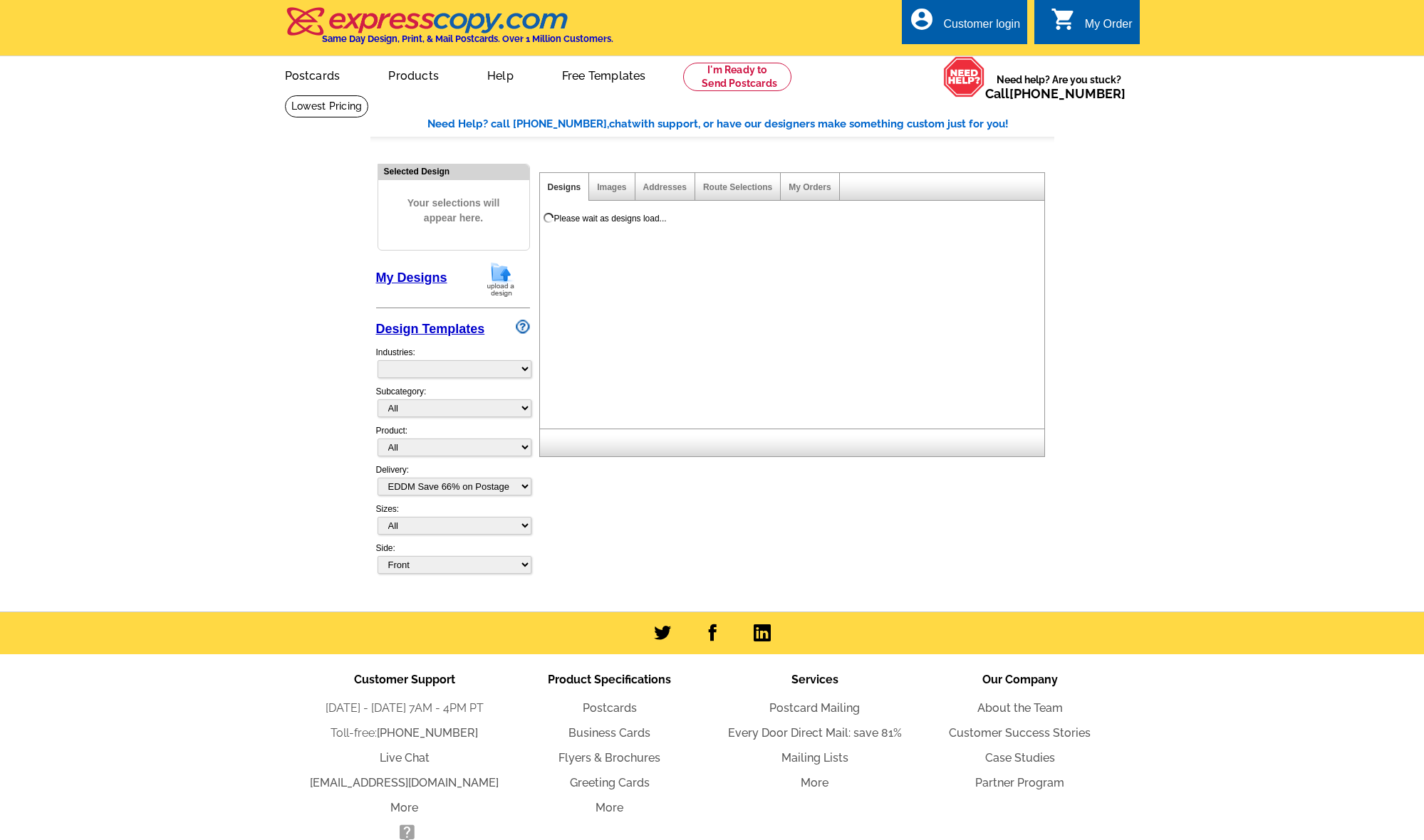
select select "4"
select select "785"
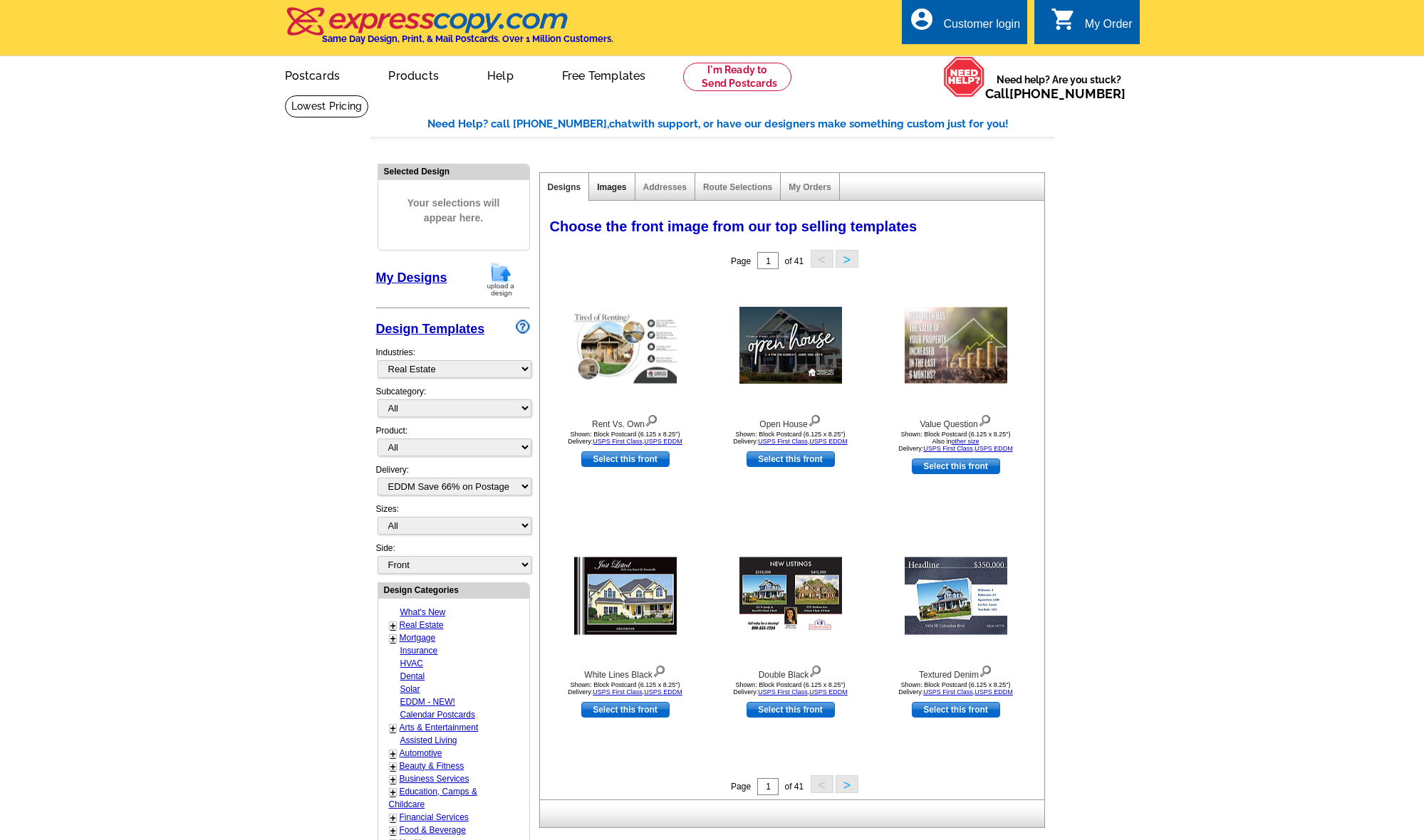
click at [609, 187] on link "Images" at bounding box center [611, 187] width 29 height 10
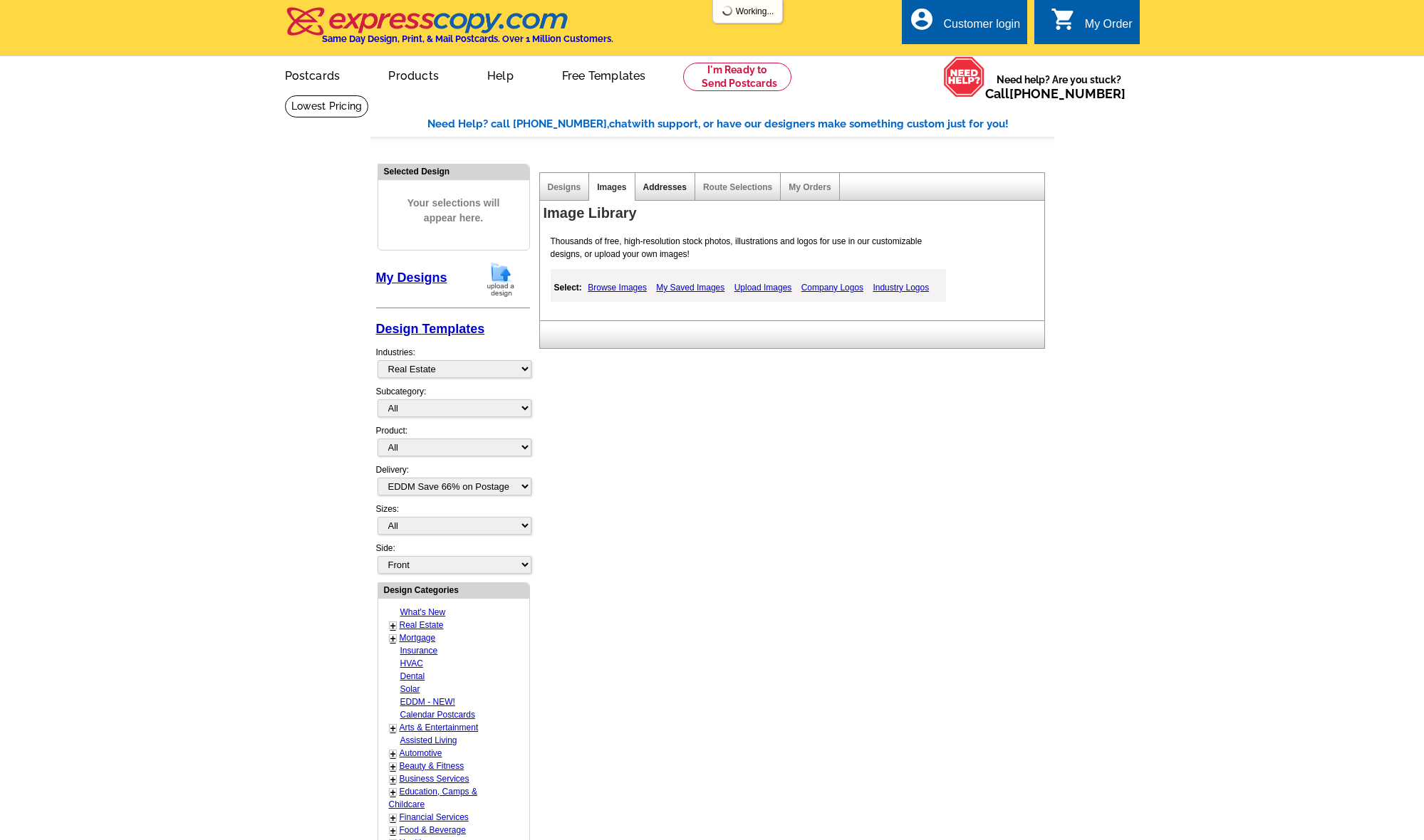
click at [656, 184] on link "Addresses" at bounding box center [665, 187] width 44 height 10
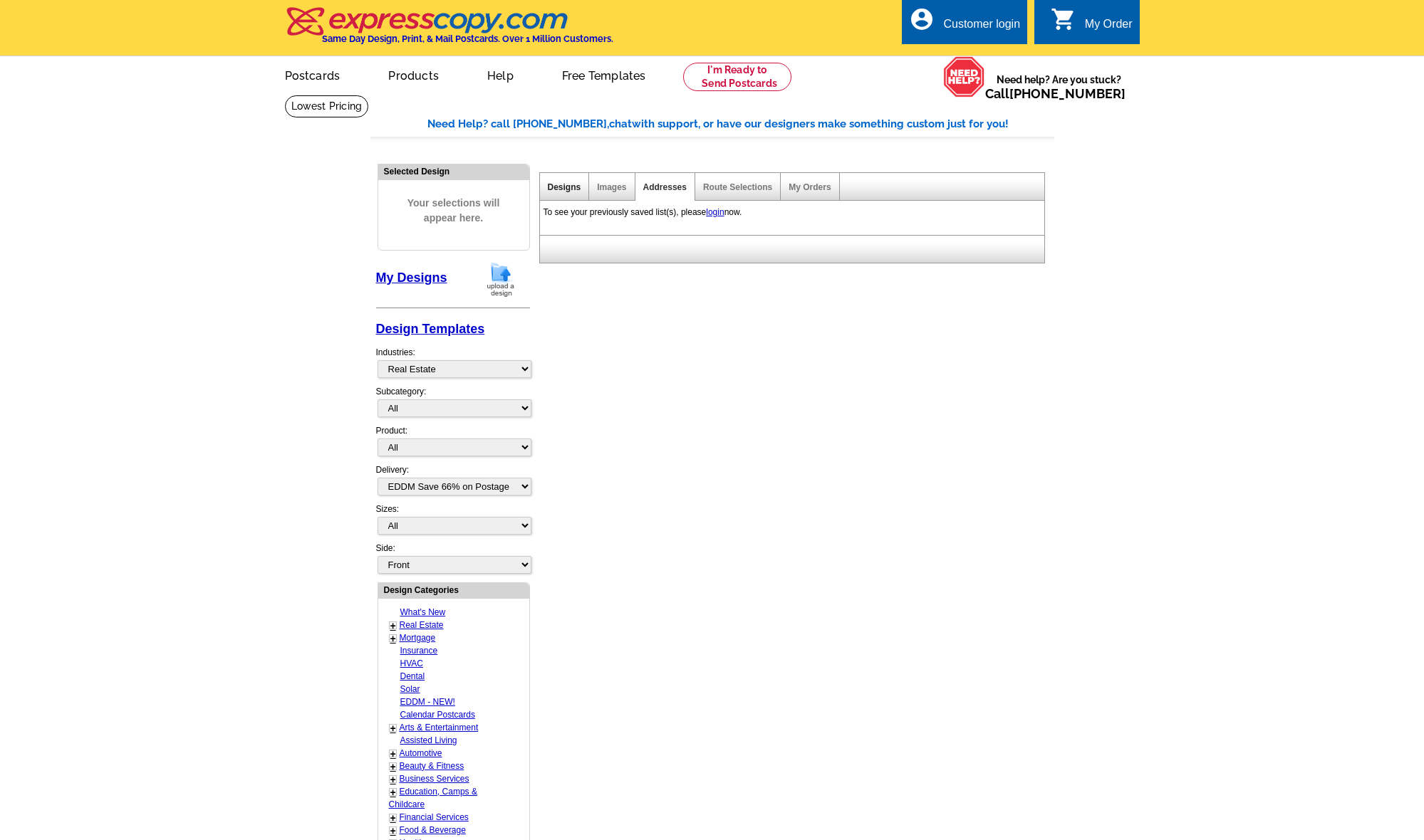
click at [567, 185] on link "Designs" at bounding box center [564, 187] width 34 height 10
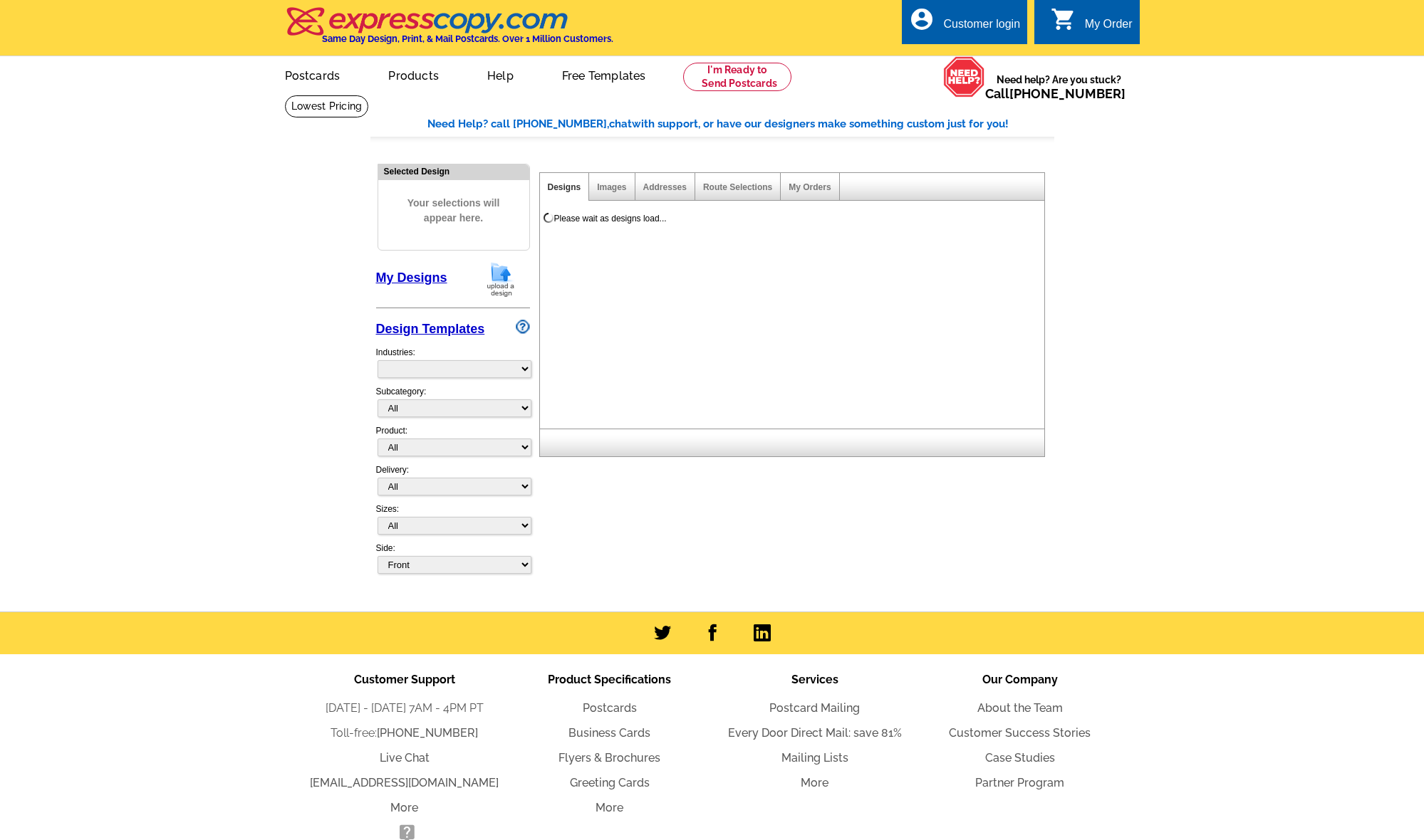
scroll to position [0, 1]
select select "785"
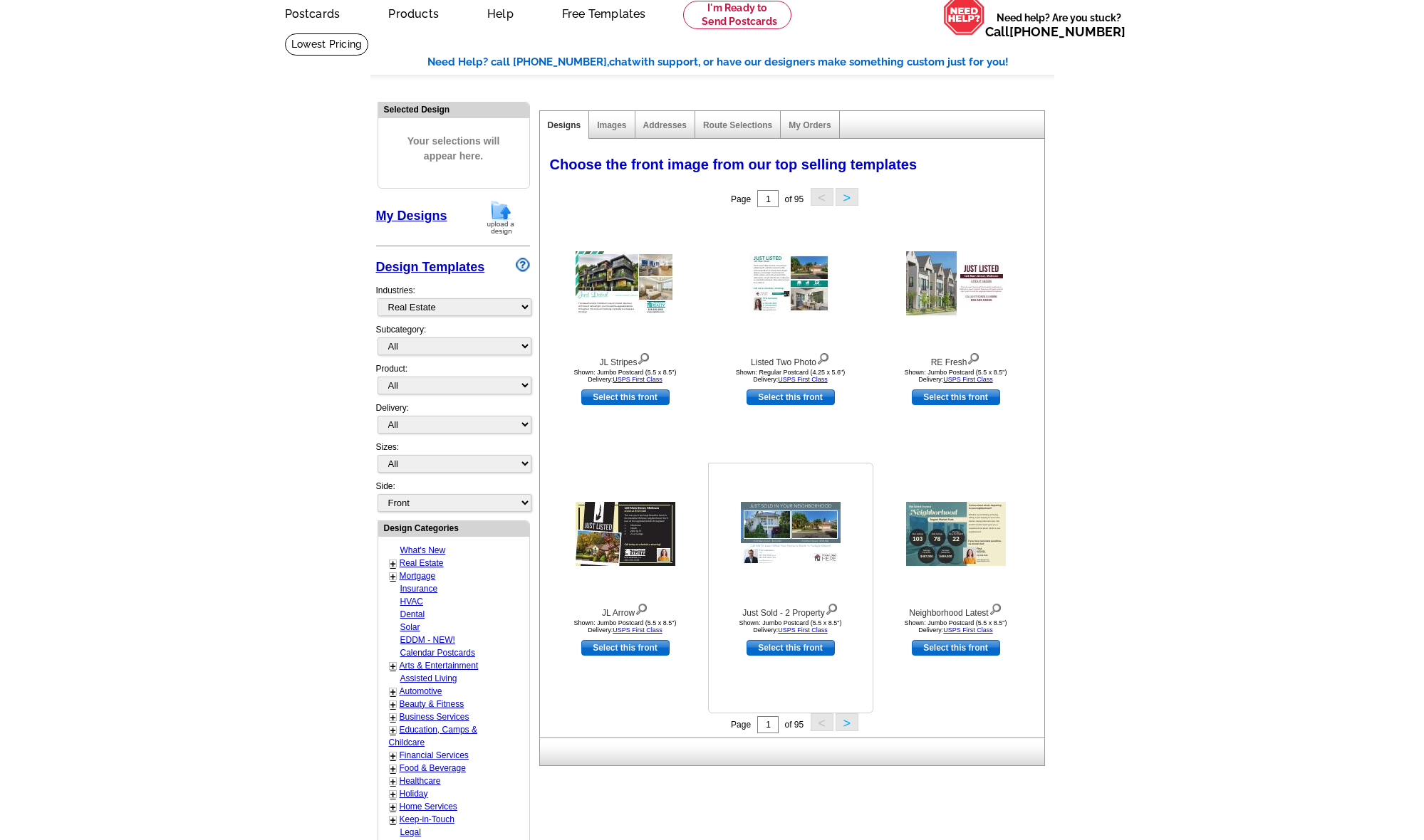
scroll to position [66, 0]
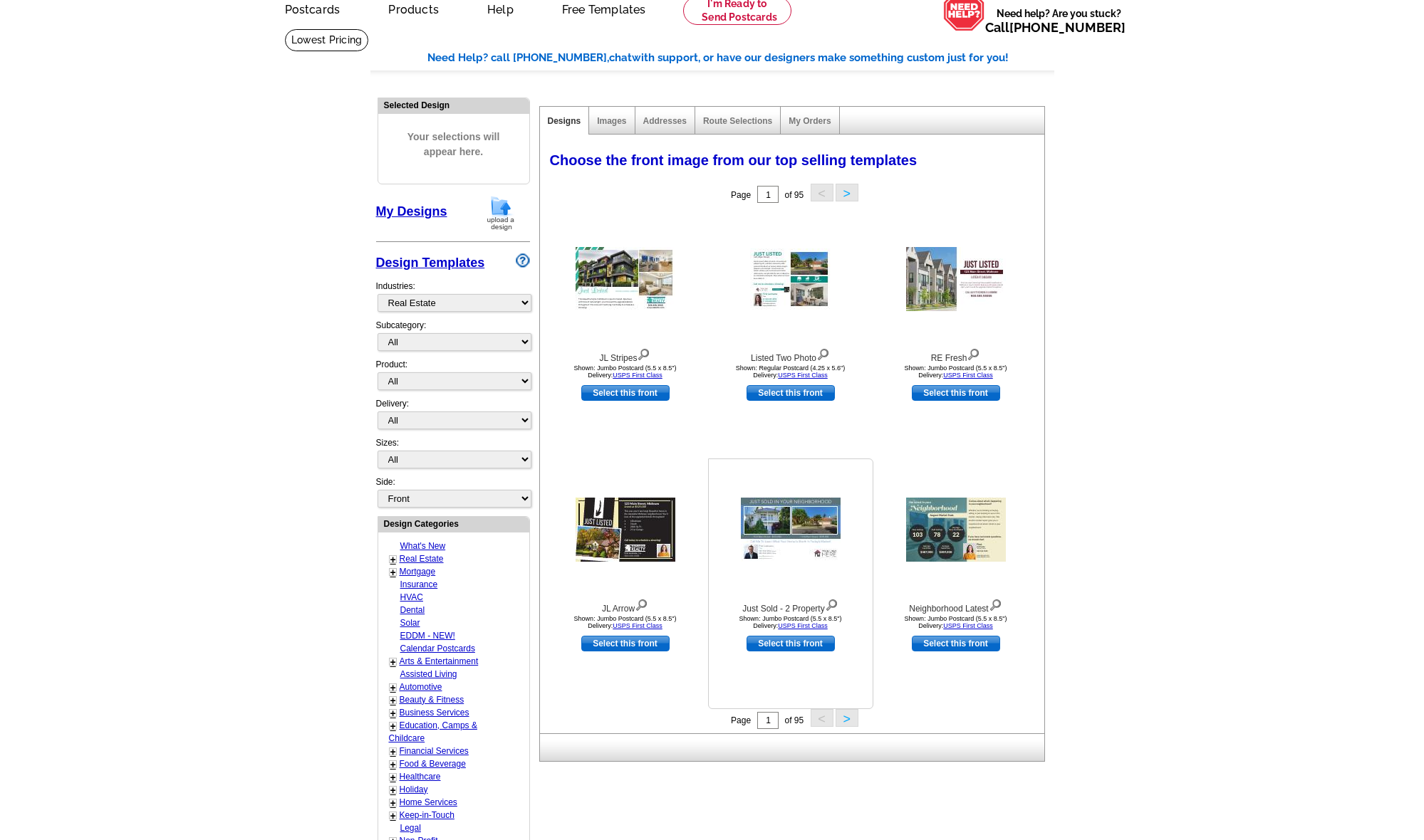
click at [792, 644] on link "Select this front" at bounding box center [791, 644] width 89 height 16
select select "2"
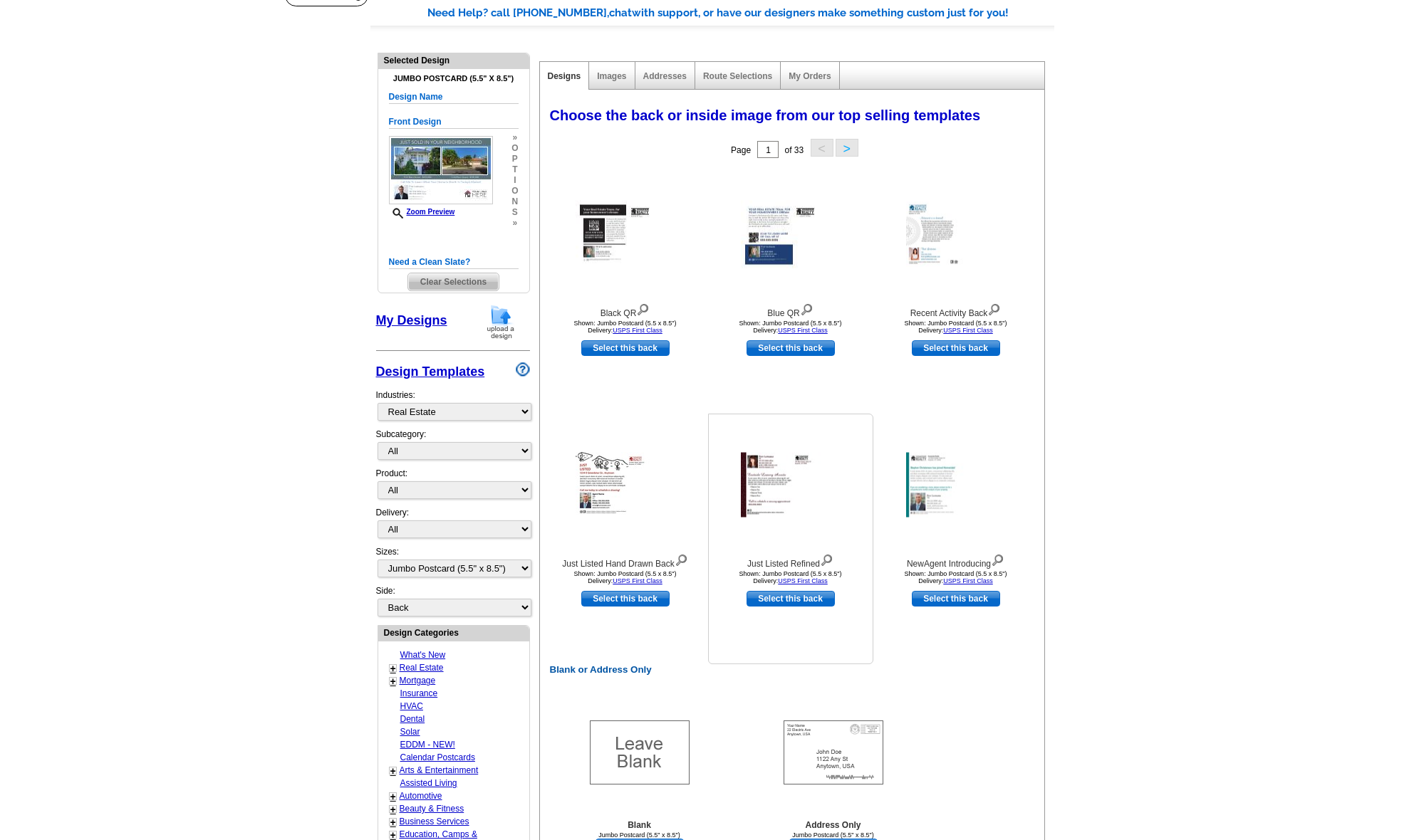
scroll to position [114, 0]
click at [659, 595] on link "Select this back" at bounding box center [626, 598] width 89 height 16
select select "front"
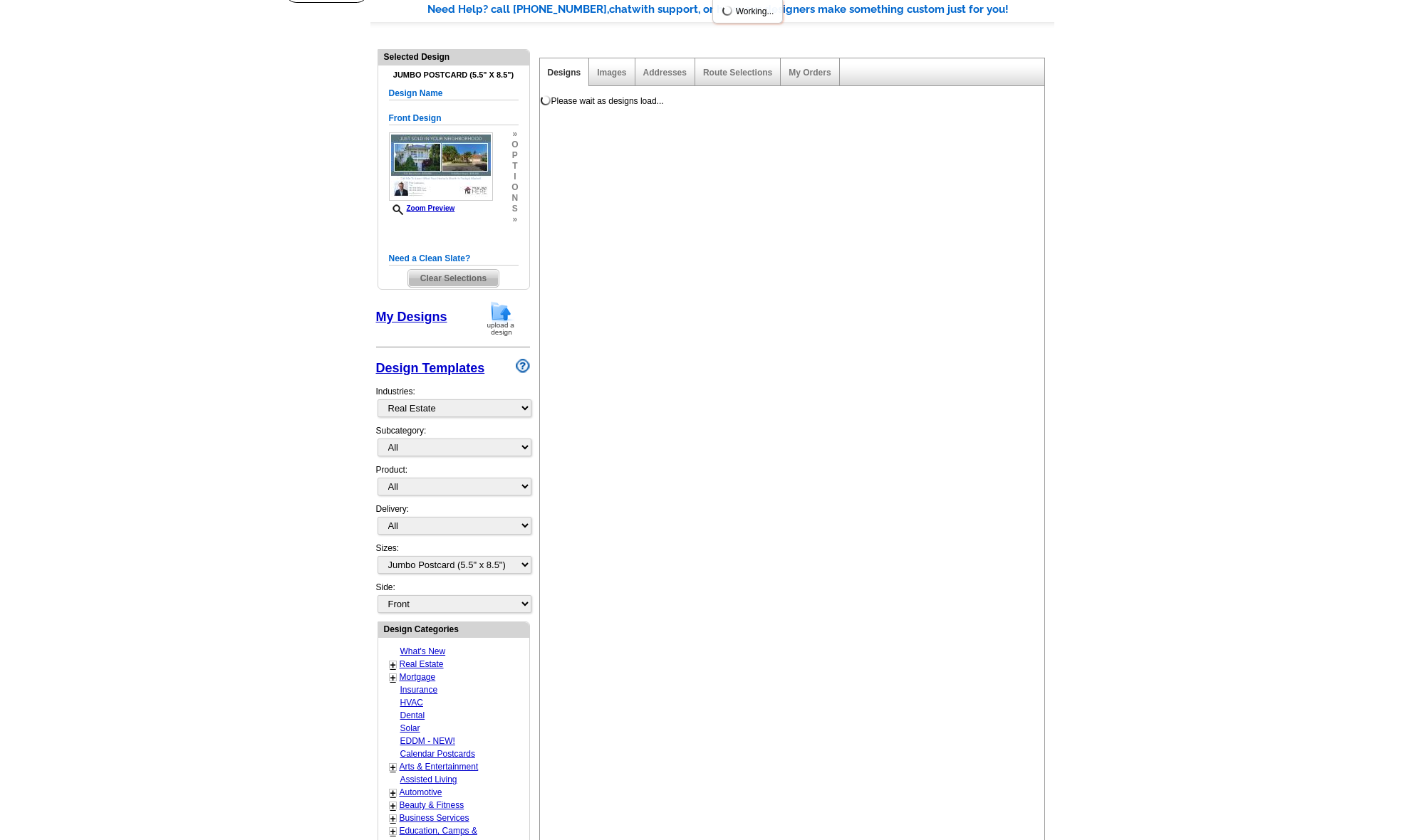
scroll to position [116, 1]
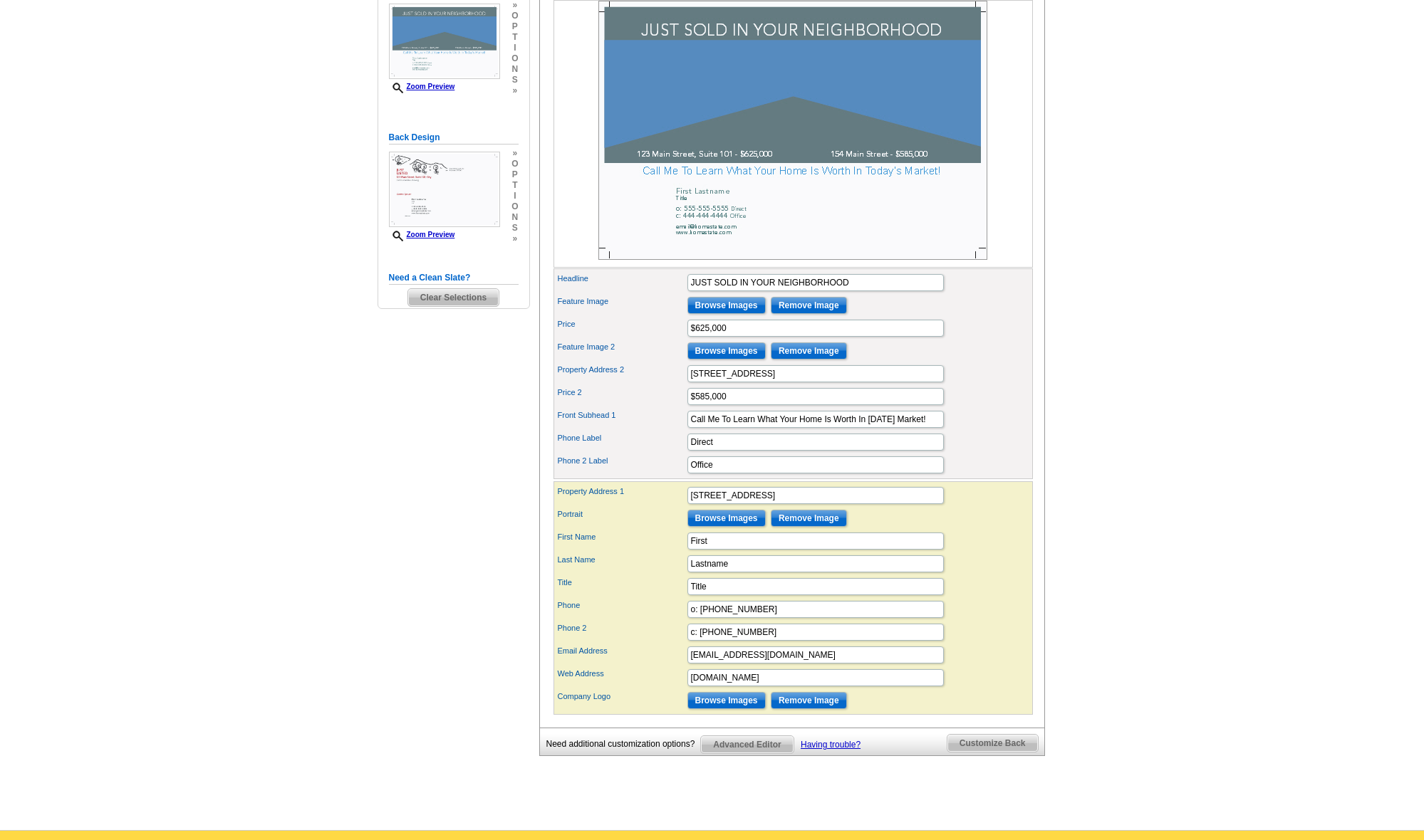
scroll to position [275, 0]
